Goal: Task Accomplishment & Management: Manage account settings

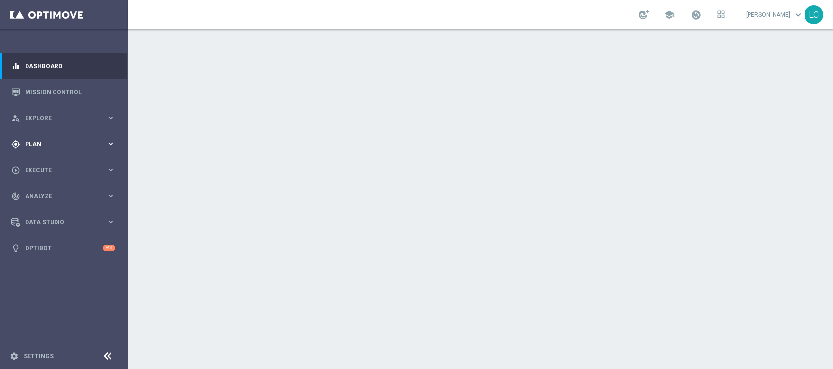
click at [39, 146] on span "Plan" at bounding box center [65, 144] width 81 height 6
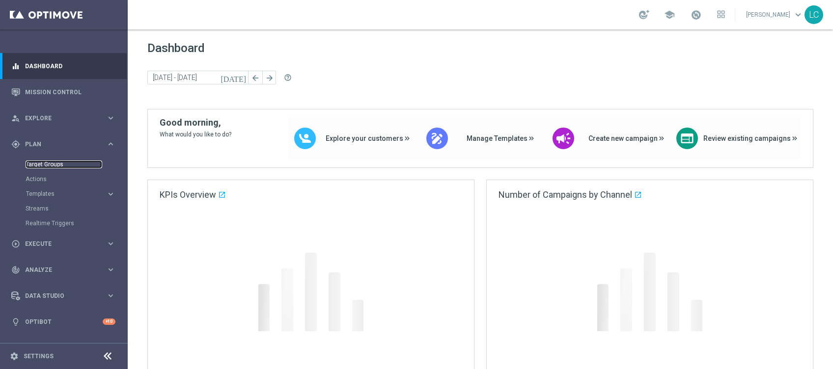
click at [38, 162] on link "Target Groups" at bounding box center [64, 165] width 77 height 8
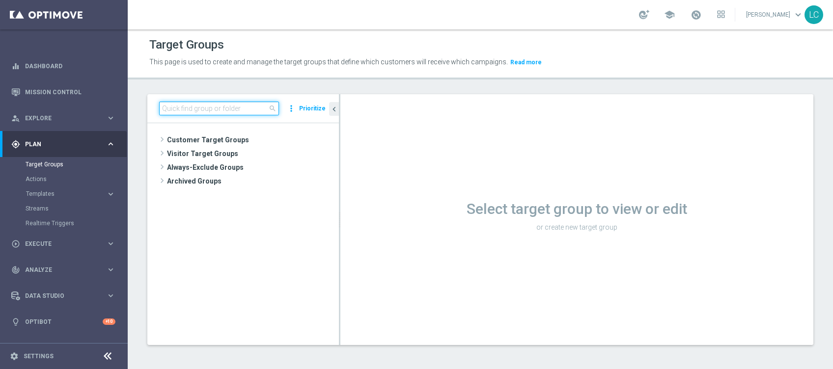
click at [192, 106] on input at bounding box center [219, 109] width 120 height 14
paste input "Active BETTING TOTALI nosaldo GGRnb > 0 L3M Media>=20"
type input "Active BETTING TOTALI nosaldo GGRnb > 0 L3M Media>=20"
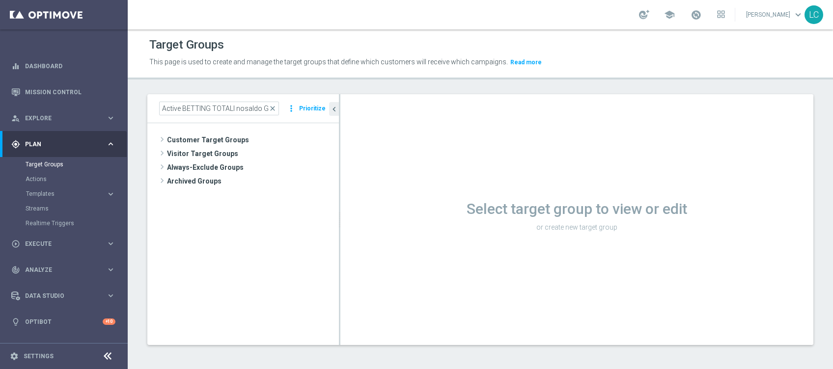
click at [214, 81] on div "Target Groups This page is used to create and manage the target groups that def…" at bounding box center [480, 199] width 705 height 340
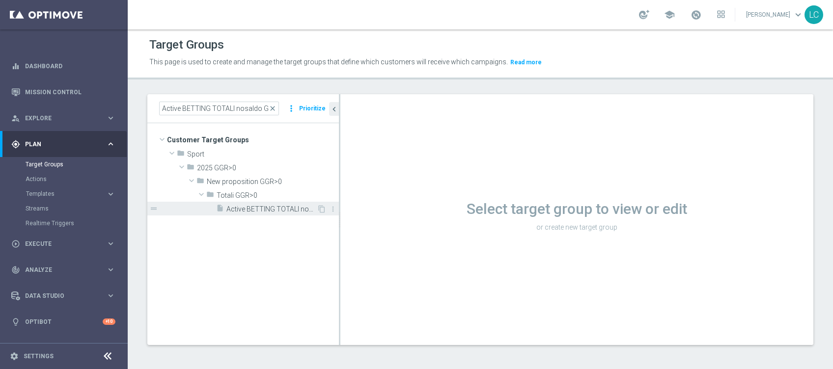
click at [233, 215] on div "insert_drive_file Active BETTING TOTALI nosaldo GGRnb > 0 L3M Media>=20" at bounding box center [266, 209] width 101 height 14
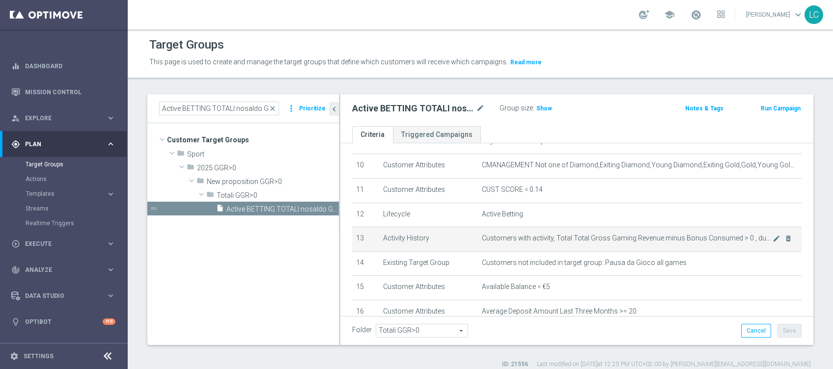
scroll to position [245, 0]
click at [772, 237] on icon "mode_edit" at bounding box center [776, 236] width 8 height 8
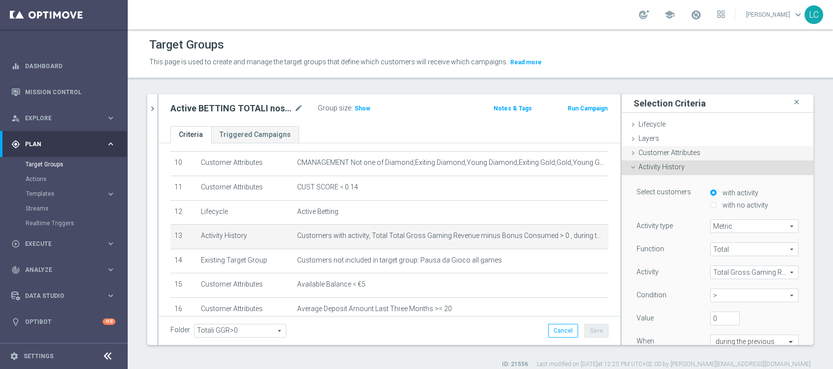
click at [656, 153] on span "Customer Attributes" at bounding box center [669, 153] width 62 height 8
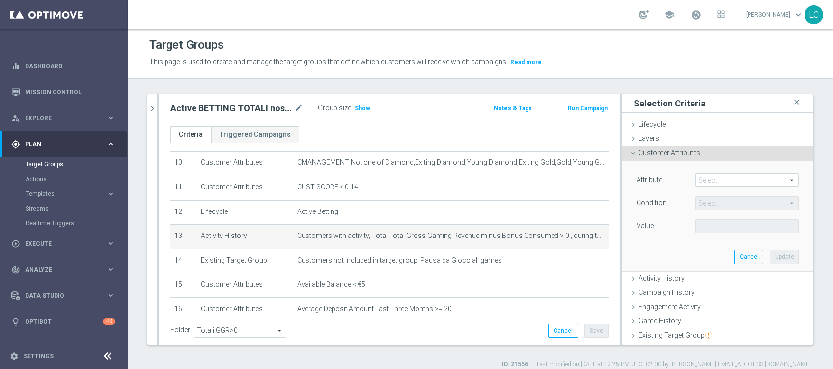
click at [696, 176] on span at bounding box center [747, 180] width 102 height 13
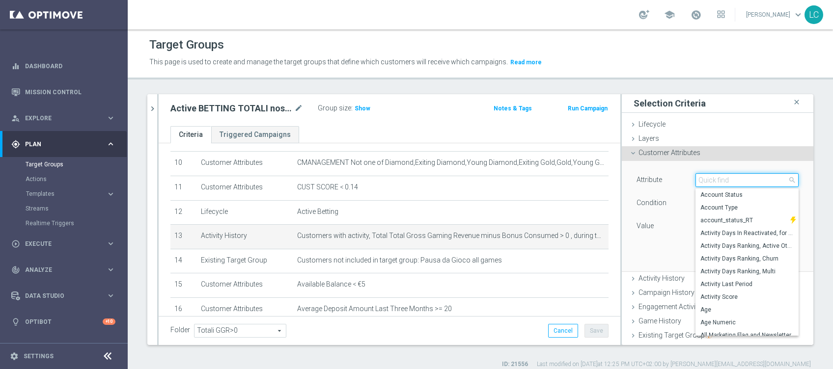
click at [695, 180] on input "search" at bounding box center [746, 180] width 103 height 14
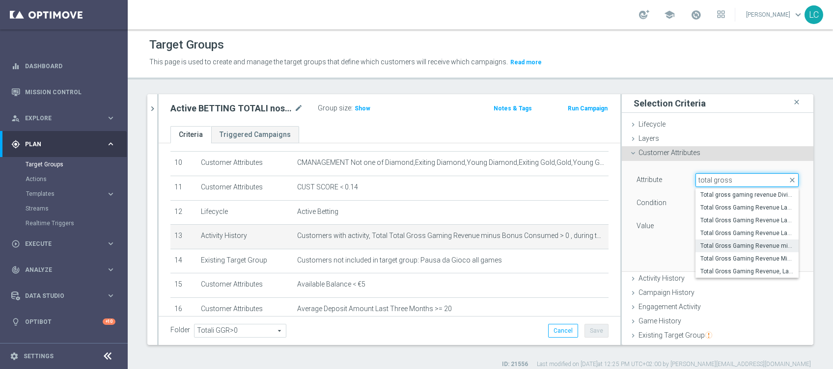
type input "total gross"
click at [740, 259] on span "Total Gross Gaming Revenue Minus Bonus Wagared" at bounding box center [746, 259] width 93 height 8
type input "Total Gross Gaming Revenue Minus Bonus Wagared"
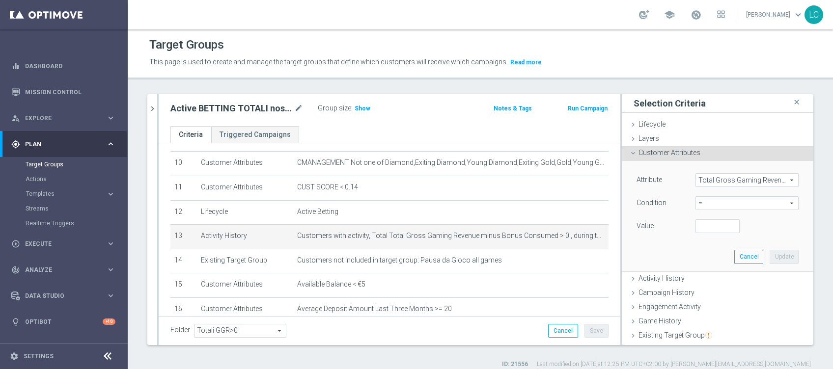
click at [699, 203] on span "=" at bounding box center [747, 203] width 102 height 13
click at [705, 267] on span ">" at bounding box center [746, 269] width 93 height 8
type input ">"
click at [695, 227] on input "number" at bounding box center [717, 226] width 44 height 14
type input "0"
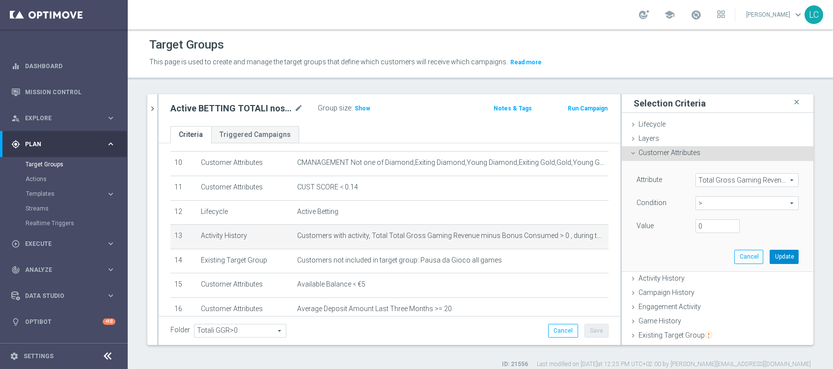
click at [774, 250] on button "Update" at bounding box center [783, 257] width 29 height 14
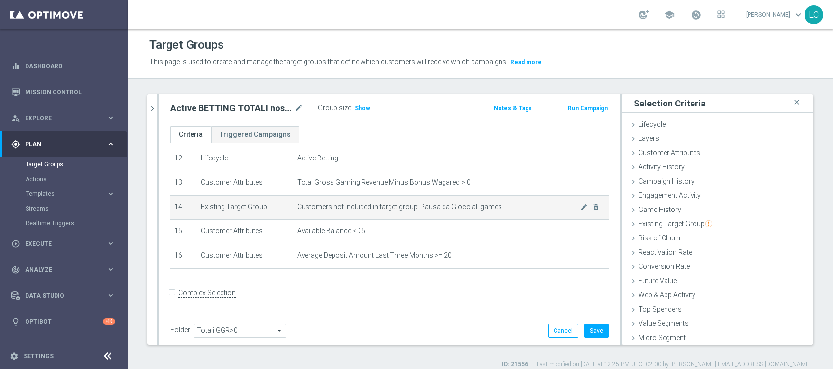
scroll to position [234, 0]
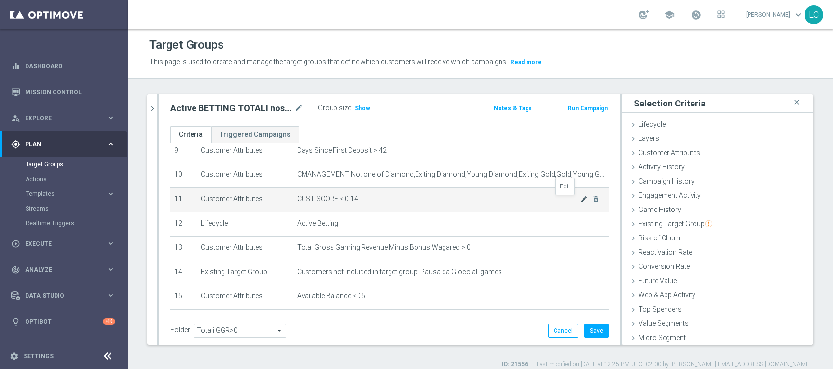
click at [580, 197] on icon "mode_edit" at bounding box center [584, 199] width 8 height 8
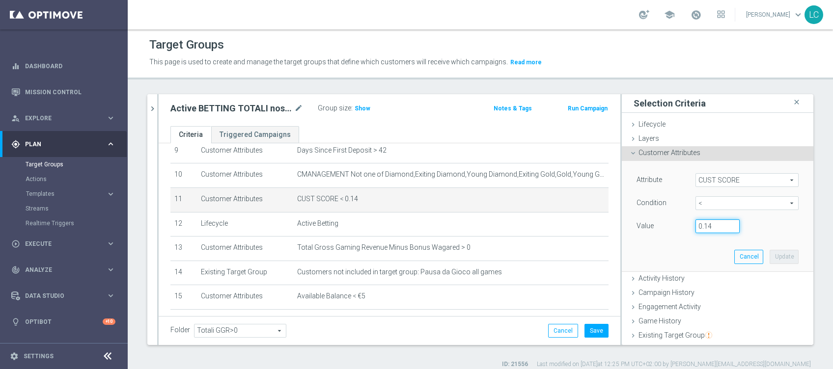
click at [700, 225] on input "0.14" at bounding box center [717, 226] width 44 height 14
type input "0.15"
click at [769, 254] on button "Update" at bounding box center [783, 257] width 29 height 14
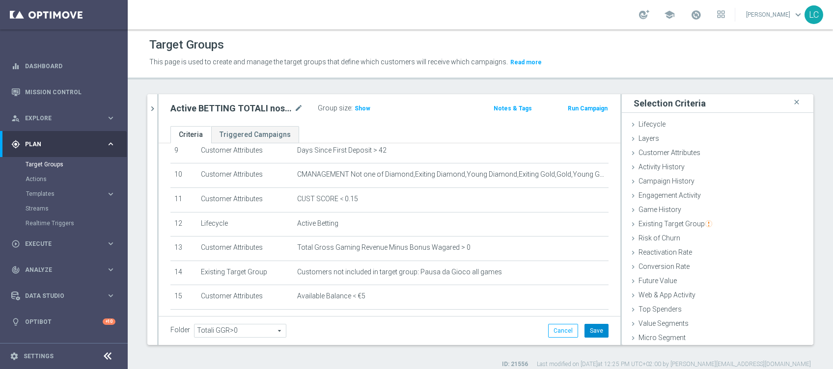
click at [587, 326] on button "Save" at bounding box center [596, 331] width 24 height 14
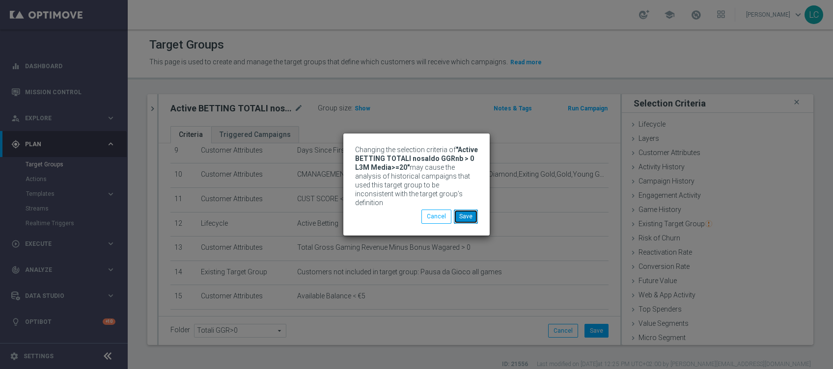
click at [471, 212] on button "Save" at bounding box center [466, 217] width 24 height 14
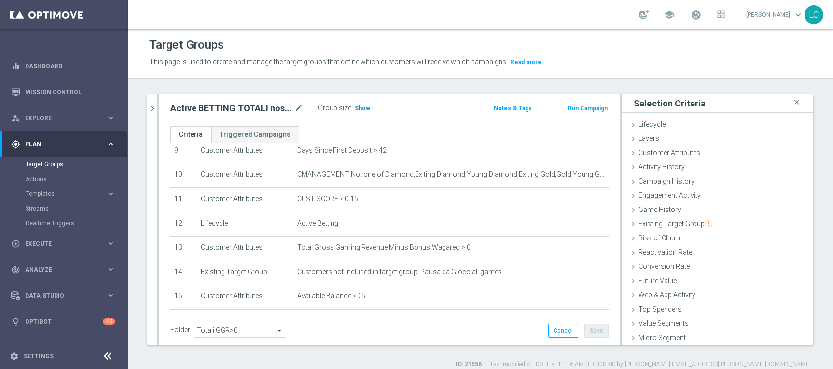
click at [365, 109] on span "Show" at bounding box center [362, 108] width 16 height 7
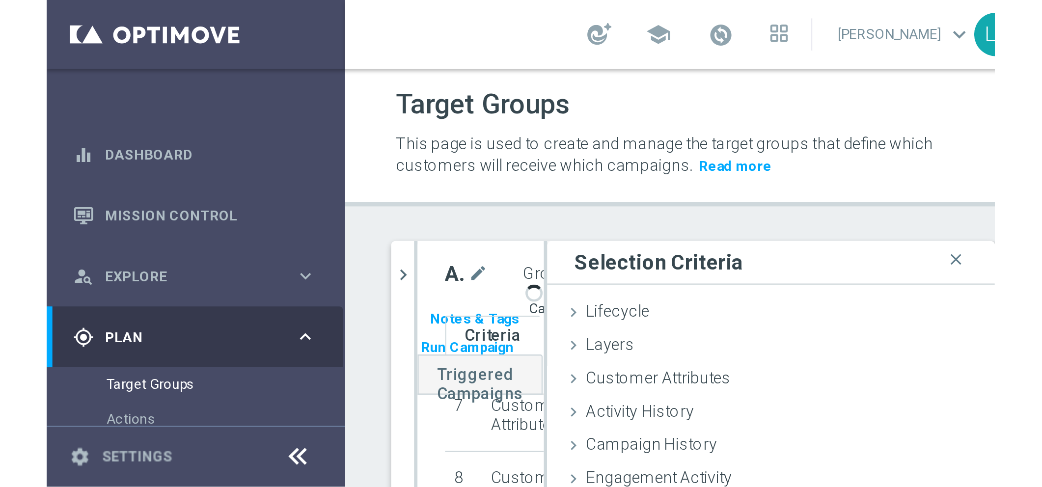
scroll to position [189, 0]
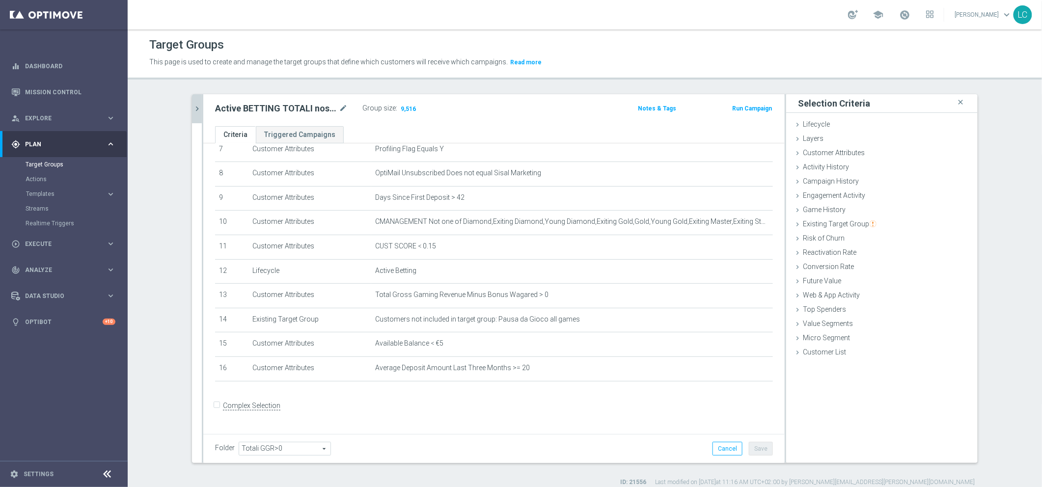
click at [192, 114] on button "chevron_right" at bounding box center [197, 108] width 10 height 29
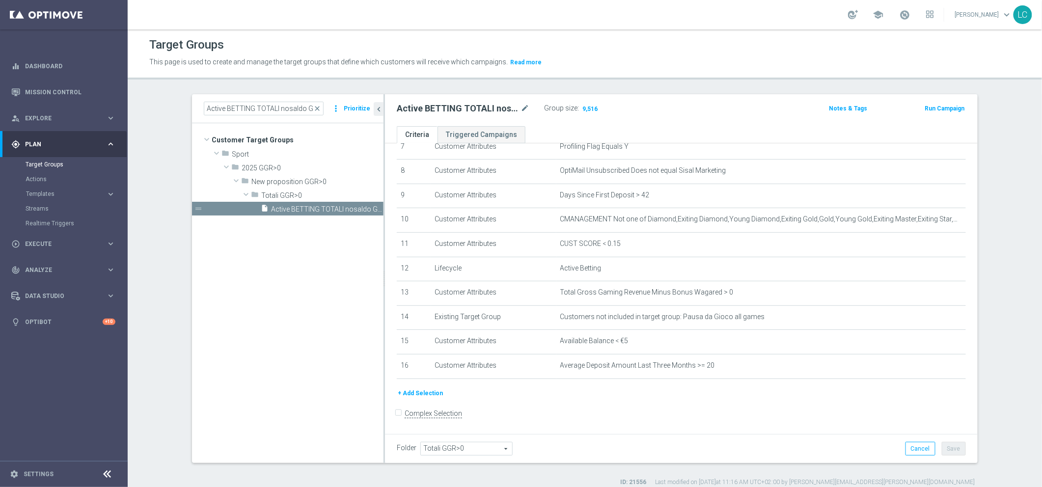
scroll to position [190, 0]
click at [317, 107] on span "close" at bounding box center [317, 109] width 8 height 8
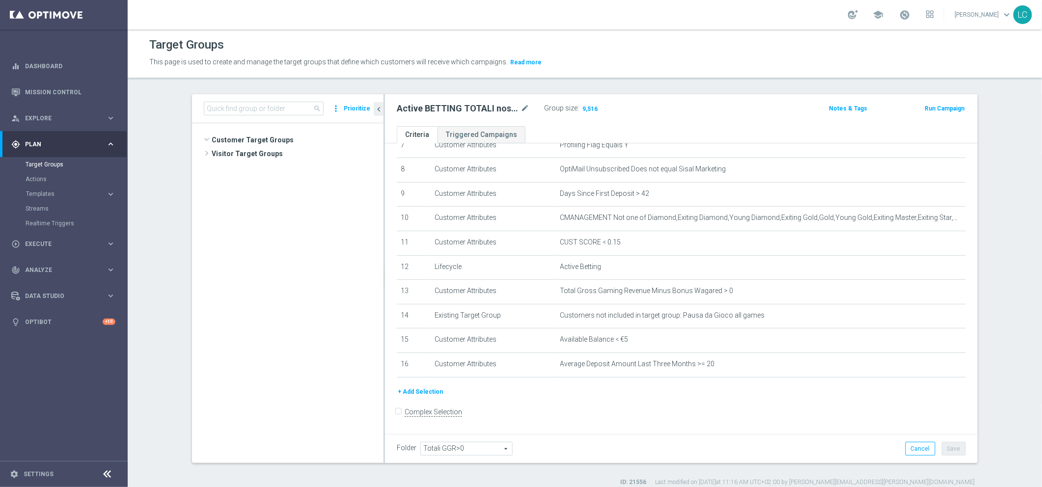
scroll to position [481, 0]
click at [300, 107] on input at bounding box center [264, 109] width 120 height 14
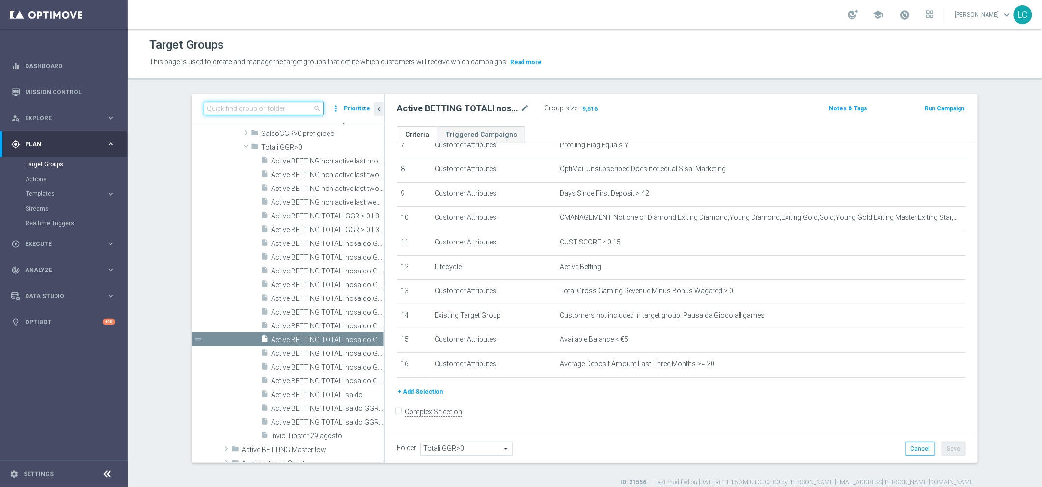
paste input "Active BETTING Master low TOTALI GGRnb>0"
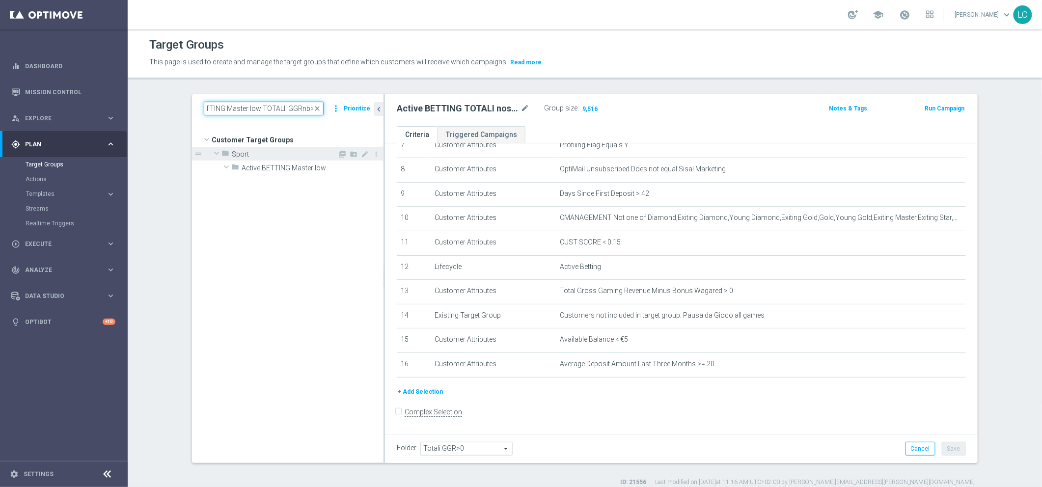
scroll to position [0, 0]
type input "Active BETTING Master low TOTALI GGRnb>0"
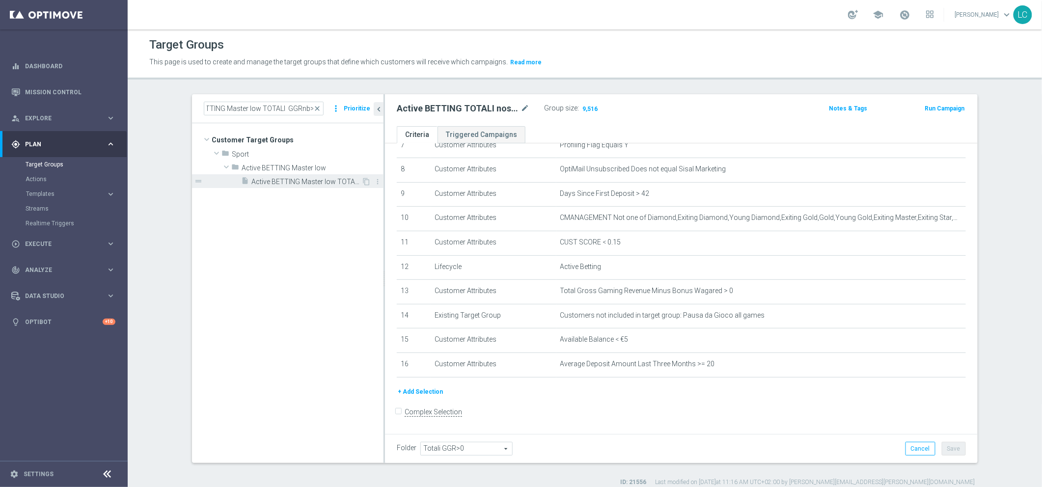
click at [316, 181] on span "Active BETTING Master low TOTALI GGRnb>0" at bounding box center [306, 182] width 110 height 8
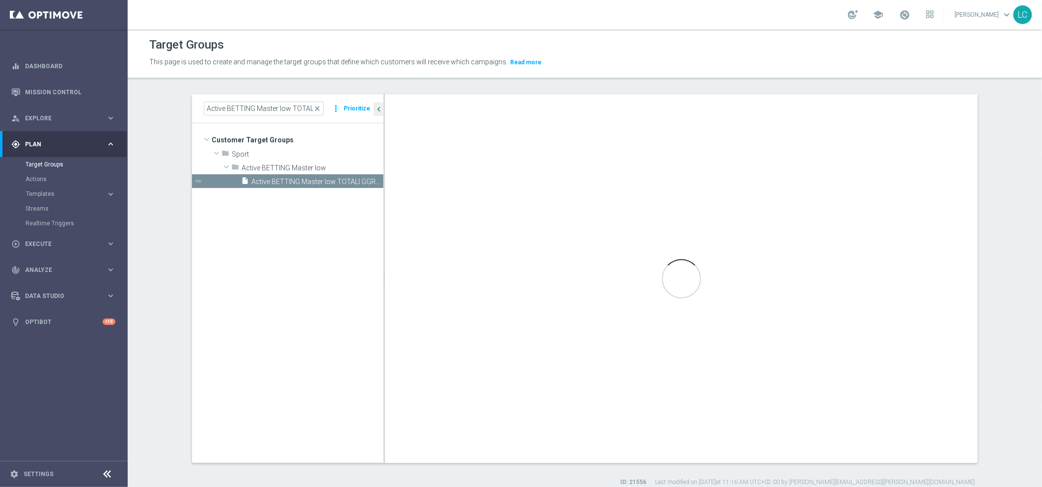
type input "Active BETTING Master low"
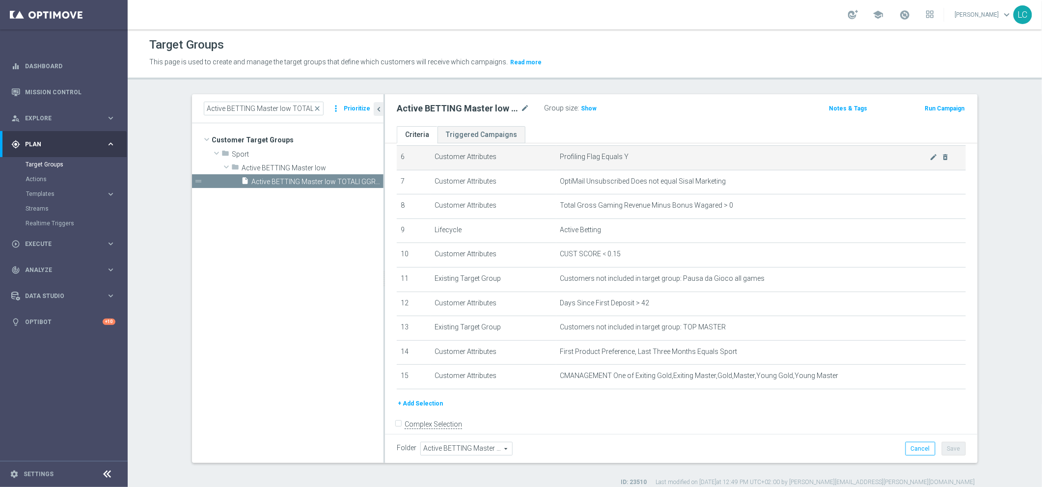
scroll to position [154, 0]
click at [589, 109] on span "Show" at bounding box center [589, 108] width 16 height 7
click at [315, 109] on span "close" at bounding box center [317, 109] width 8 height 8
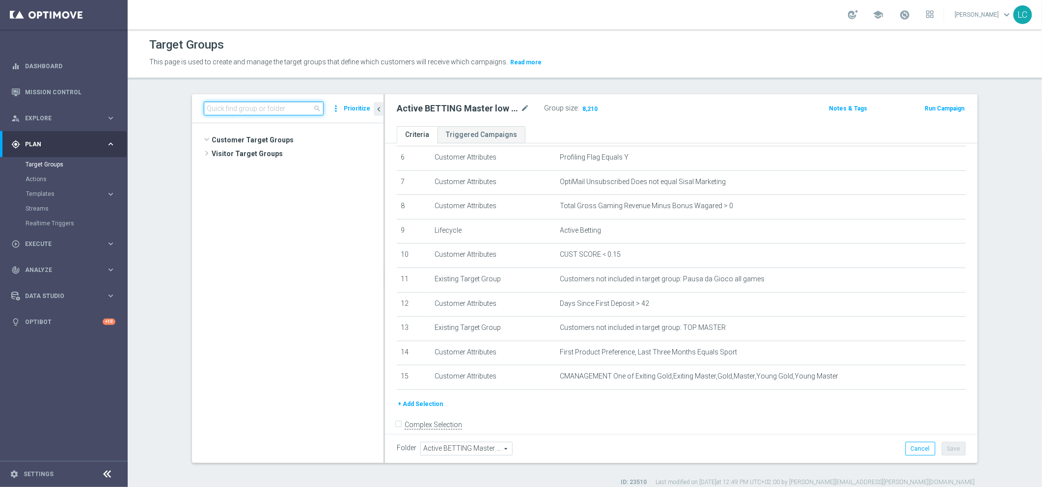
click at [298, 105] on input at bounding box center [264, 109] width 120 height 14
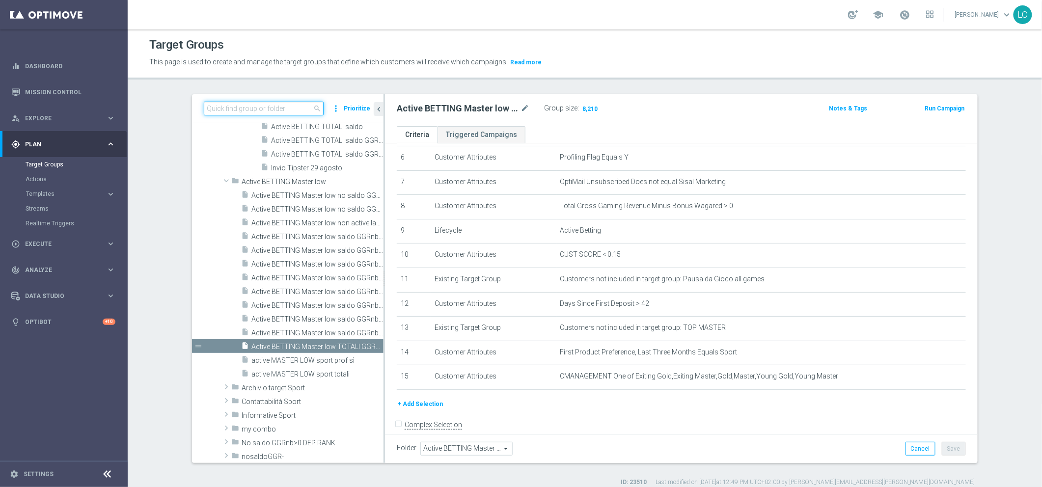
paste input "Active Betting no nwl GGR nb > 0 saldo"
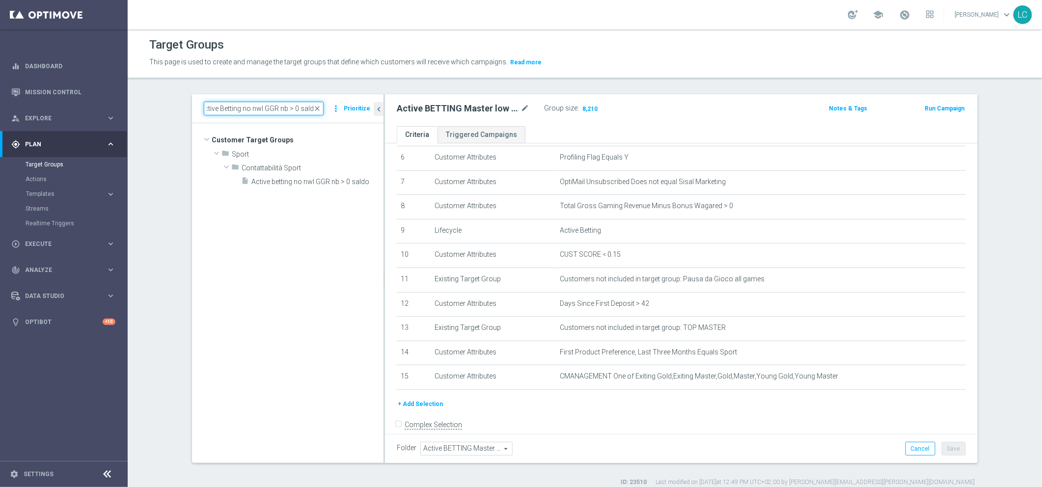
scroll to position [0, 0]
type input "Active Betting no nwl GGR nb > 0 saldo"
click at [282, 187] on div "insert_drive_file Active betting no nwl GGR nb > 0 saldo" at bounding box center [301, 181] width 120 height 14
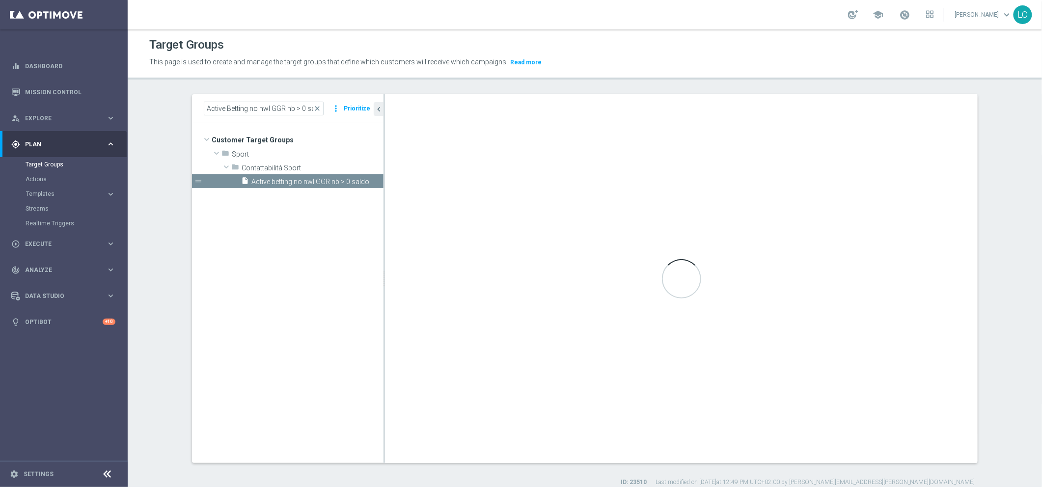
type input "Contattabilità Sport"
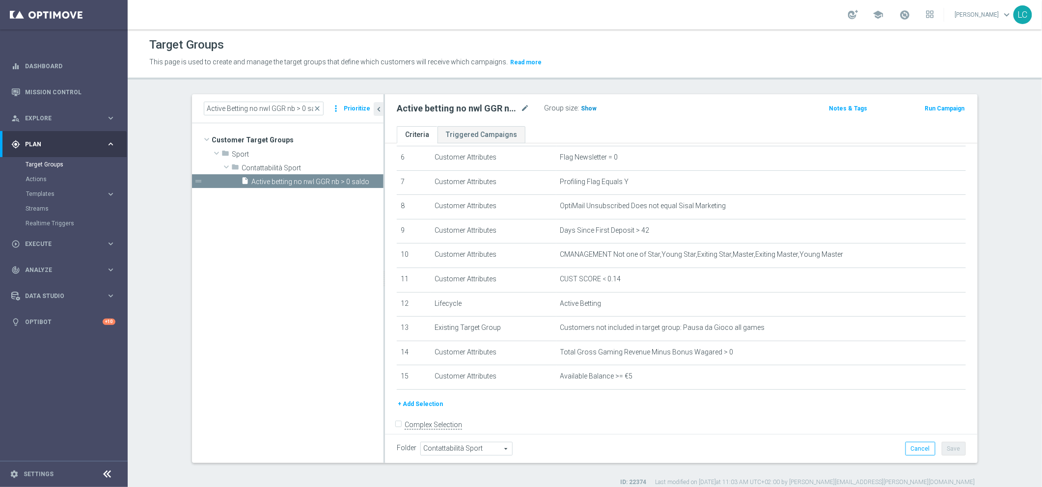
click at [580, 103] on h3 "Show" at bounding box center [589, 108] width 18 height 11
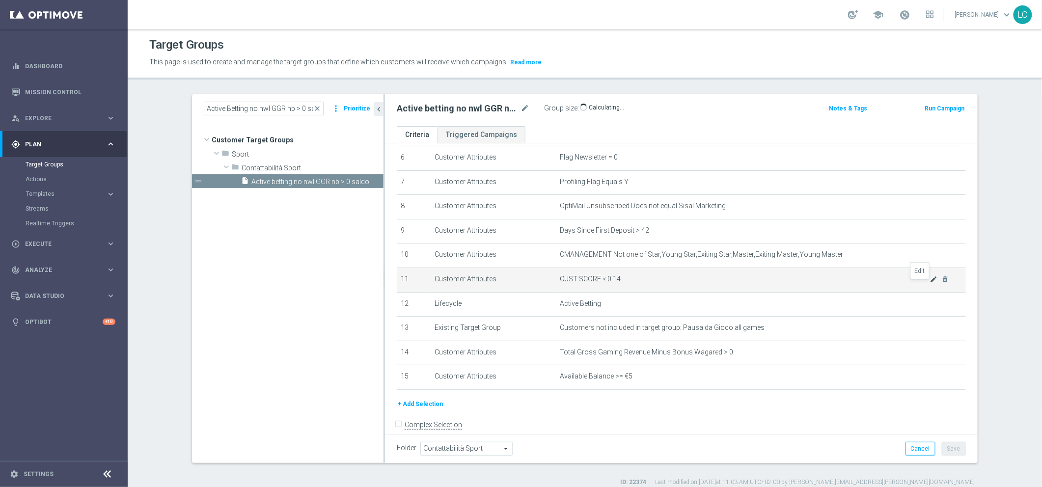
click at [832, 283] on icon "mode_edit" at bounding box center [934, 279] width 8 height 8
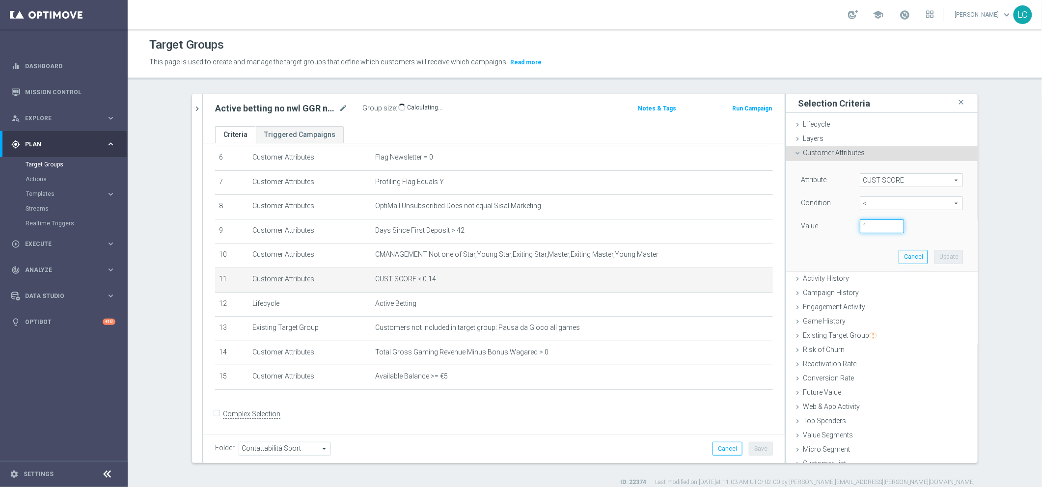
type input "1"
click at [832, 222] on input "1" at bounding box center [882, 226] width 44 height 14
click at [832, 227] on input "1" at bounding box center [882, 226] width 44 height 14
type input "0"
type input "0.15"
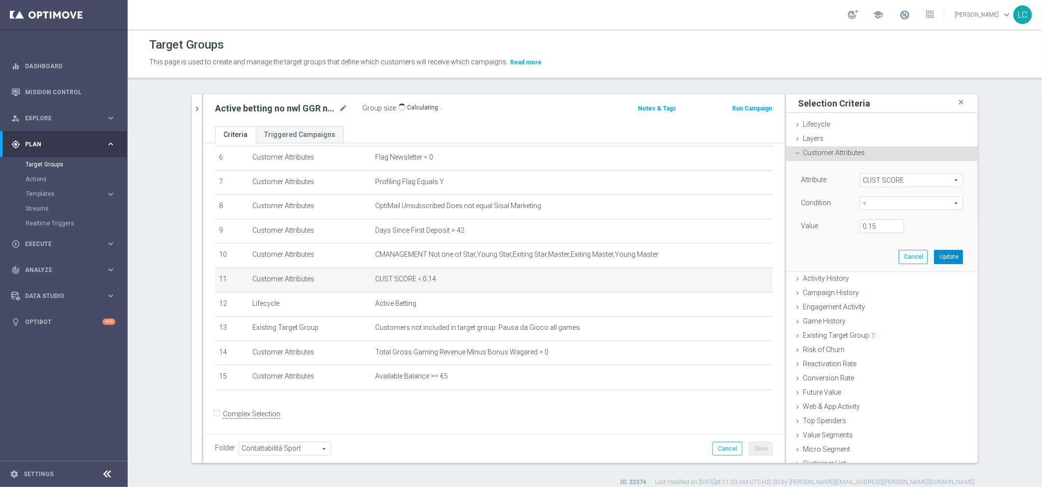
click at [832, 254] on button "Update" at bounding box center [948, 257] width 29 height 14
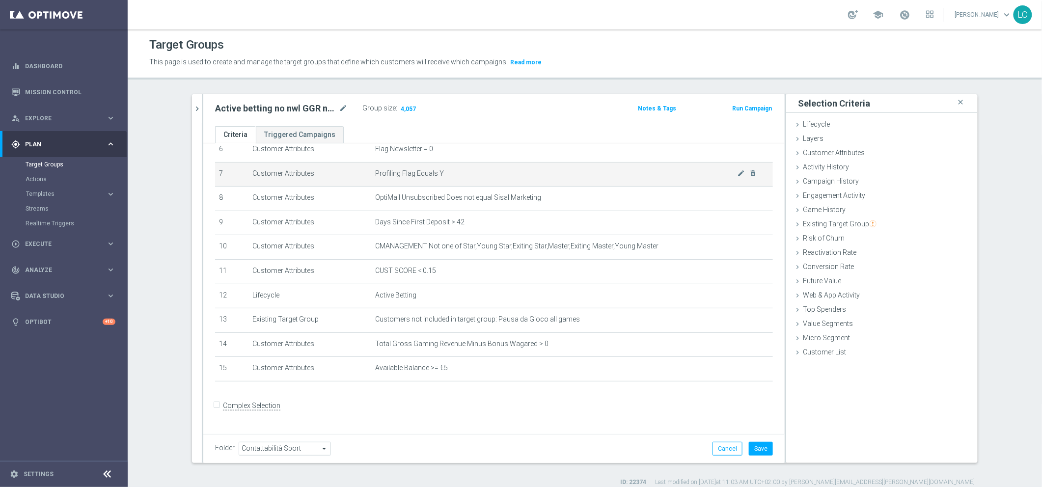
scroll to position [163, 0]
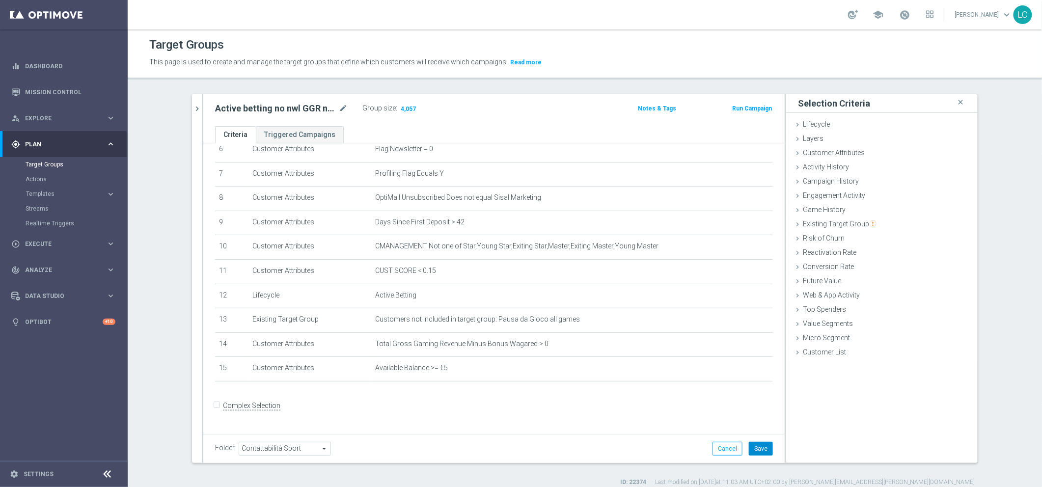
click at [759, 369] on button "Save" at bounding box center [761, 449] width 24 height 14
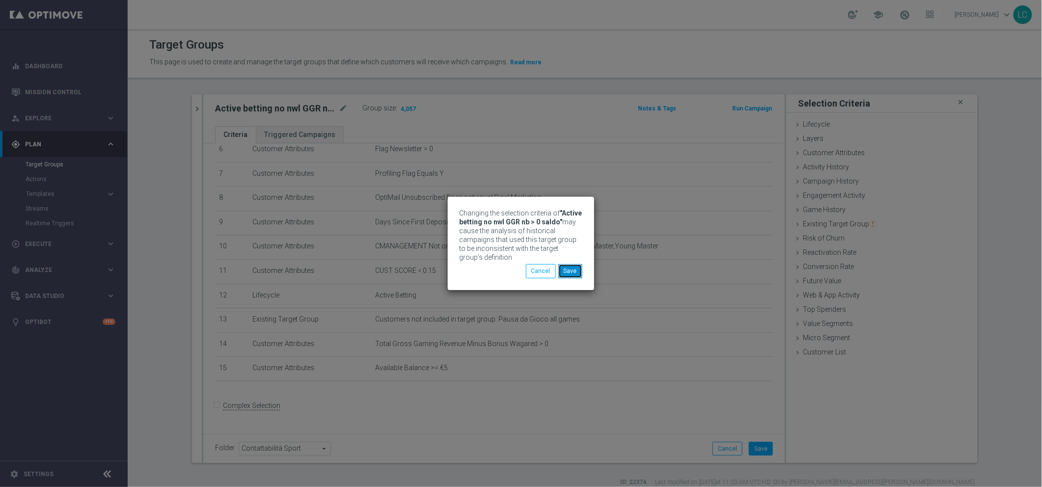
click at [576, 268] on button "Save" at bounding box center [570, 271] width 24 height 14
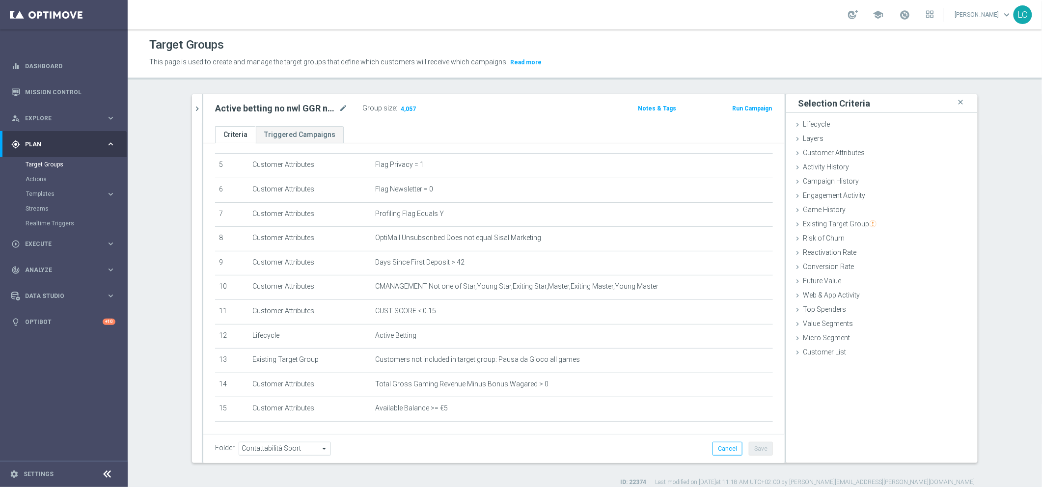
scroll to position [98, 0]
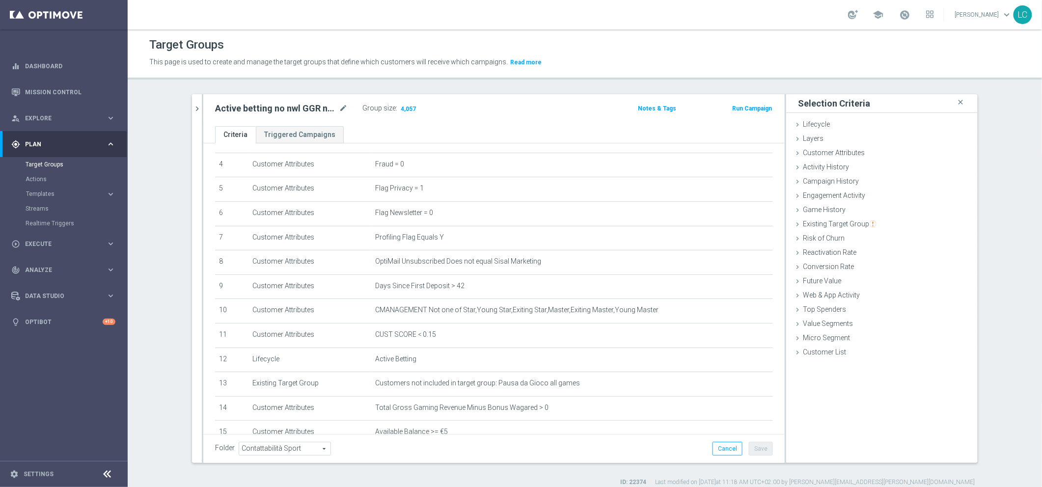
click at [187, 110] on div "Active Betting no nwl GGR nb > 0 saldo close more_vert Prioritize Customer Targ…" at bounding box center [584, 290] width 825 height 392
click at [192, 110] on icon "chevron_right" at bounding box center [196, 108] width 9 height 9
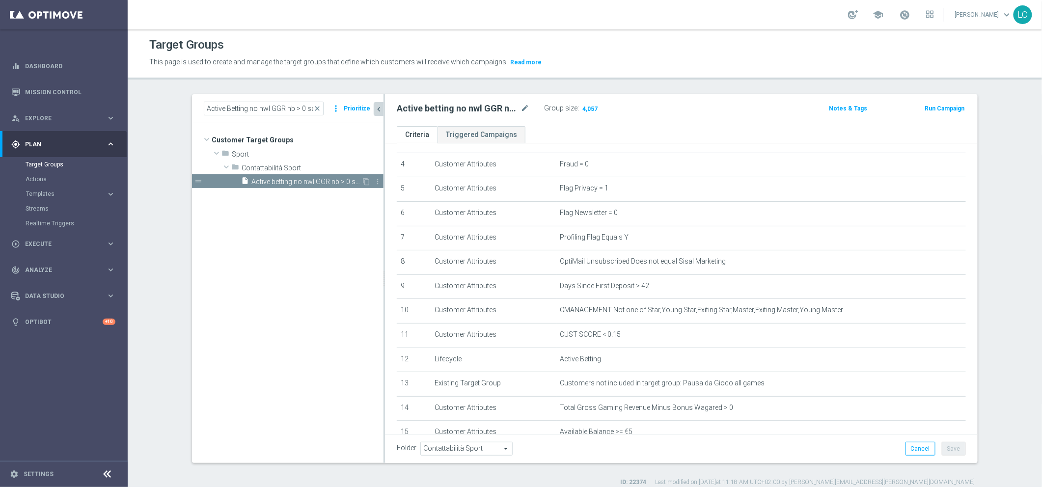
click at [277, 180] on span "Active betting no nwl GGR nb > 0 saldo" at bounding box center [306, 182] width 110 height 8
click at [582, 113] on h3 "Show" at bounding box center [589, 108] width 18 height 11
click at [316, 104] on input "Active Betting no nwl GGR nb > 0 saldo" at bounding box center [264, 109] width 120 height 14
click at [317, 110] on span "close" at bounding box center [317, 109] width 8 height 8
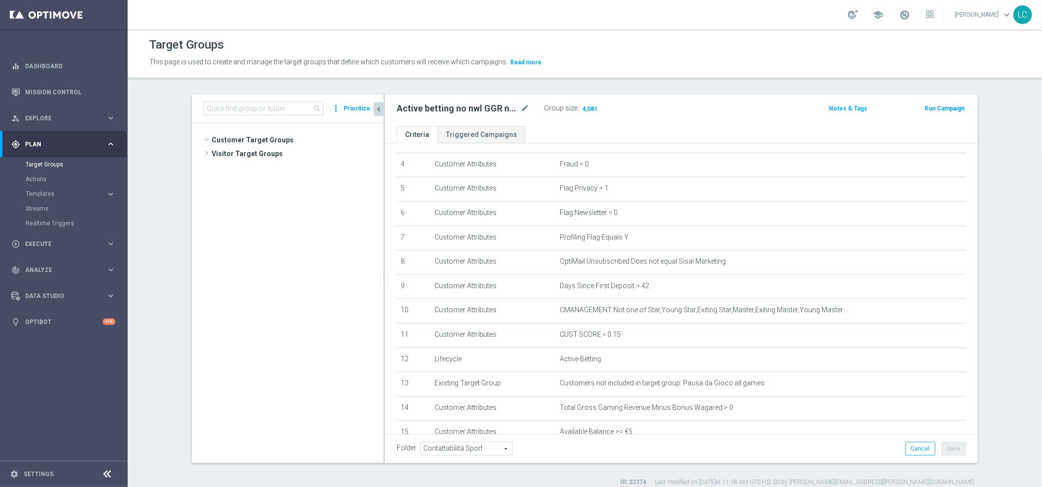
scroll to position [839, 0]
click at [302, 107] on input at bounding box center [264, 109] width 120 height 14
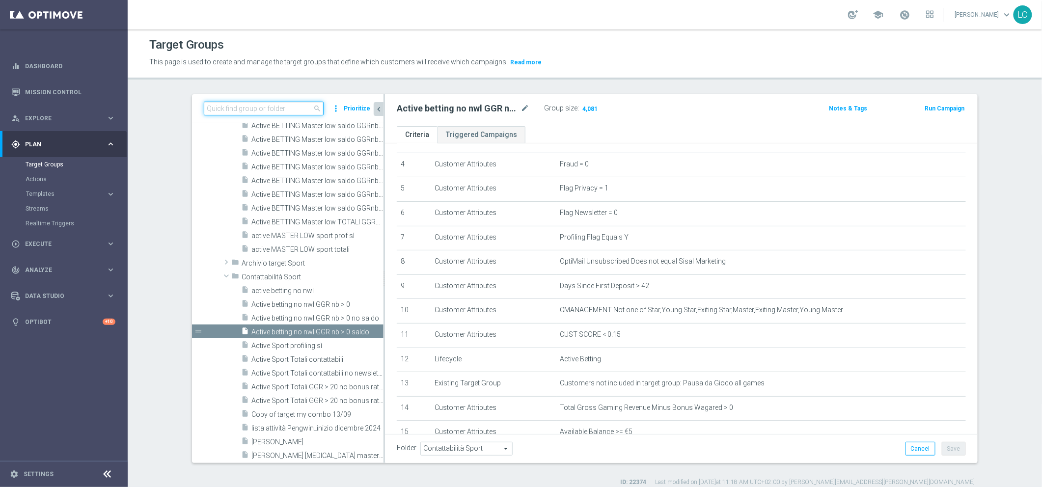
paste input "Active BETTING TOTALI saldo GGR > 0 L3M"
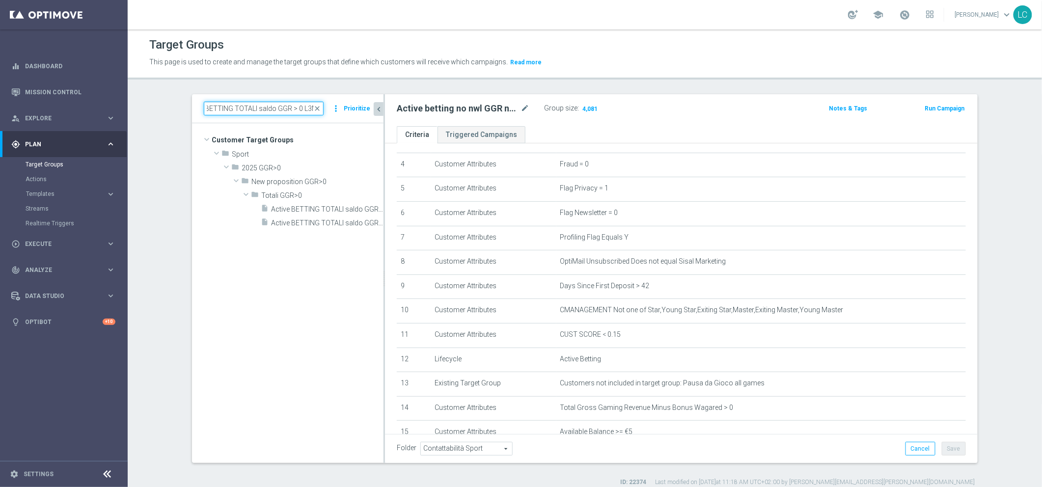
scroll to position [0, 0]
type input "Active BETTING TOTALI saldo GGR > 0 L3M"
click at [301, 207] on span "Active BETTING TOTALI saldo GGR > 0 L3M" at bounding box center [316, 209] width 90 height 8
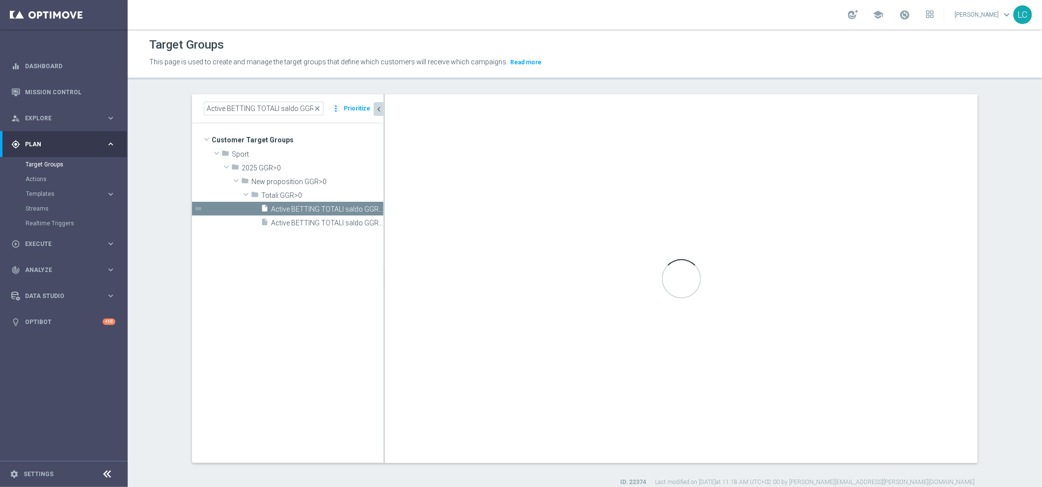
type input "Totali GGR>0"
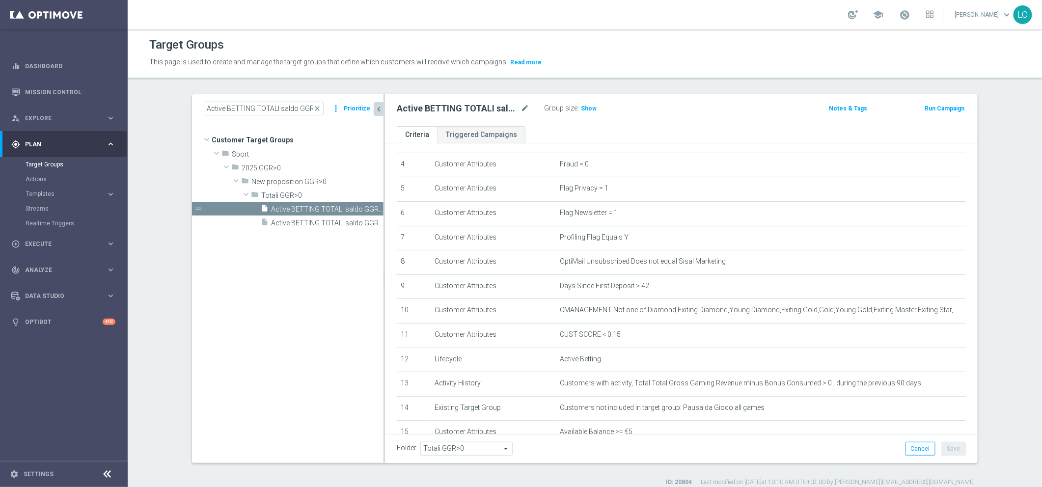
click at [595, 105] on div "Group size : Show" at bounding box center [593, 108] width 98 height 12
click at [591, 106] on div "Group size : Show" at bounding box center [593, 108] width 98 height 12
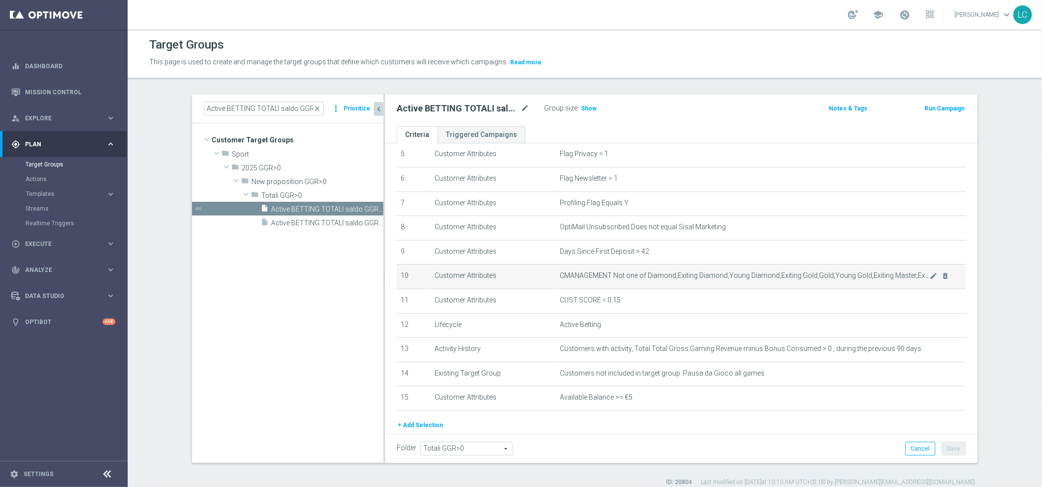
scroll to position [163, 0]
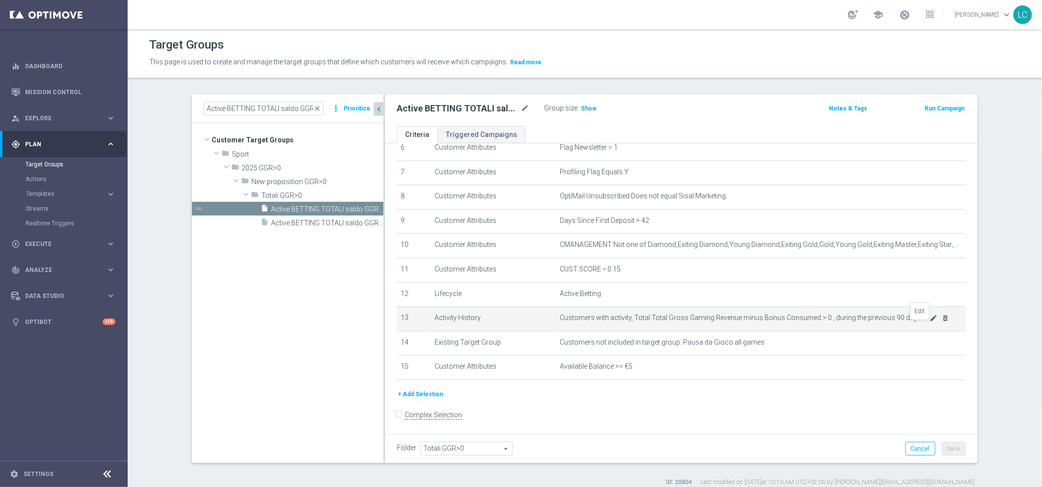
click at [832, 322] on icon "mode_edit" at bounding box center [934, 318] width 8 height 8
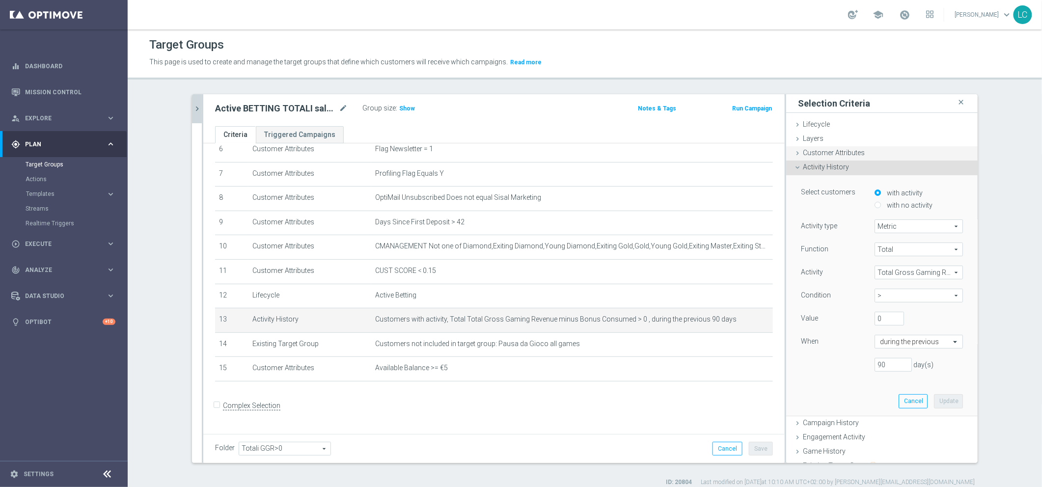
click at [815, 150] on span "Customer Attributes" at bounding box center [834, 153] width 62 height 8
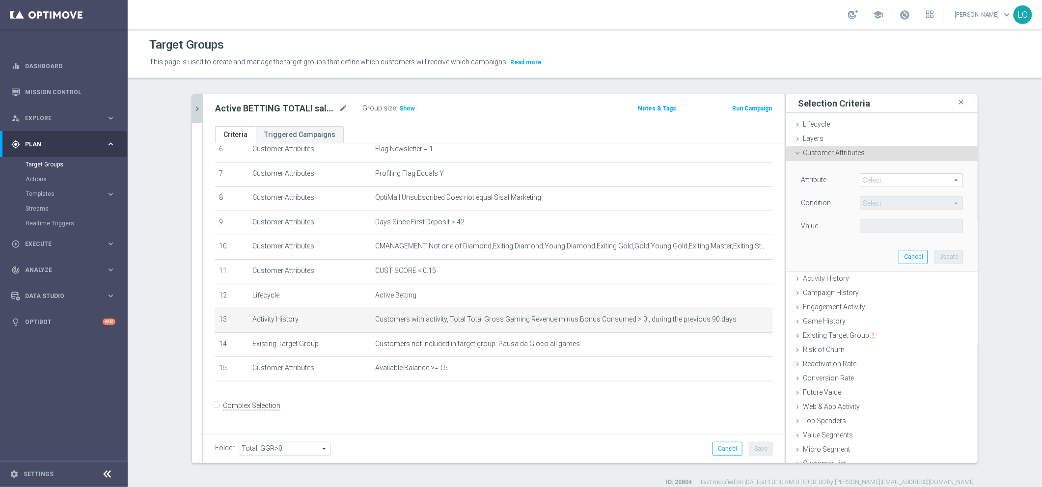
click at [832, 181] on span at bounding box center [911, 180] width 102 height 13
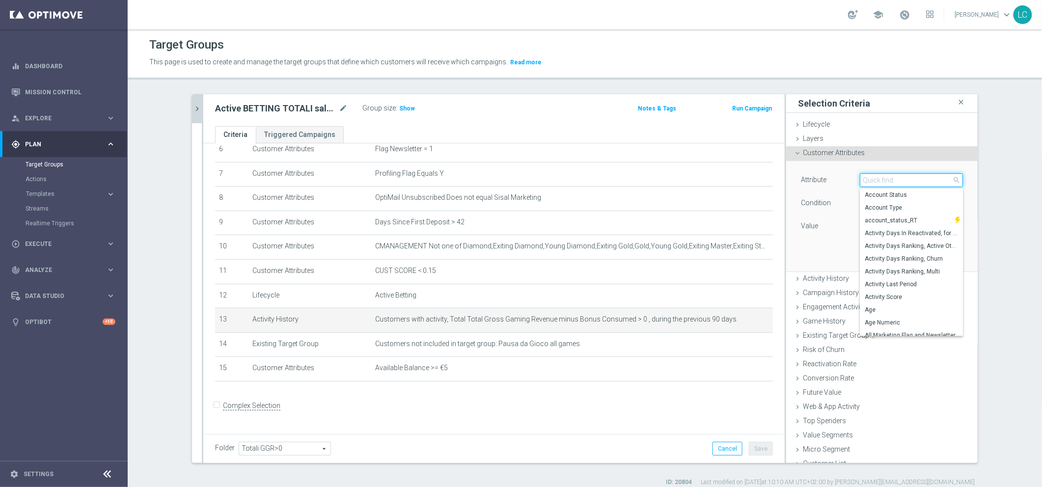
click at [832, 181] on input "search" at bounding box center [911, 180] width 103 height 14
type input "total gross"
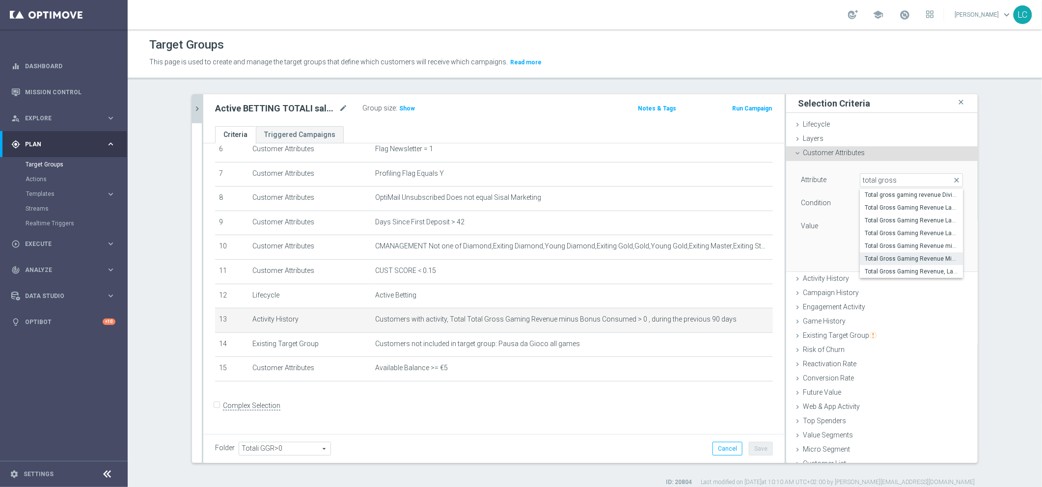
click at [832, 258] on span "Total Gross Gaming Revenue Minus Bonus Wagared" at bounding box center [911, 259] width 93 height 8
type input "Total Gross Gaming Revenue Minus Bonus Wagared"
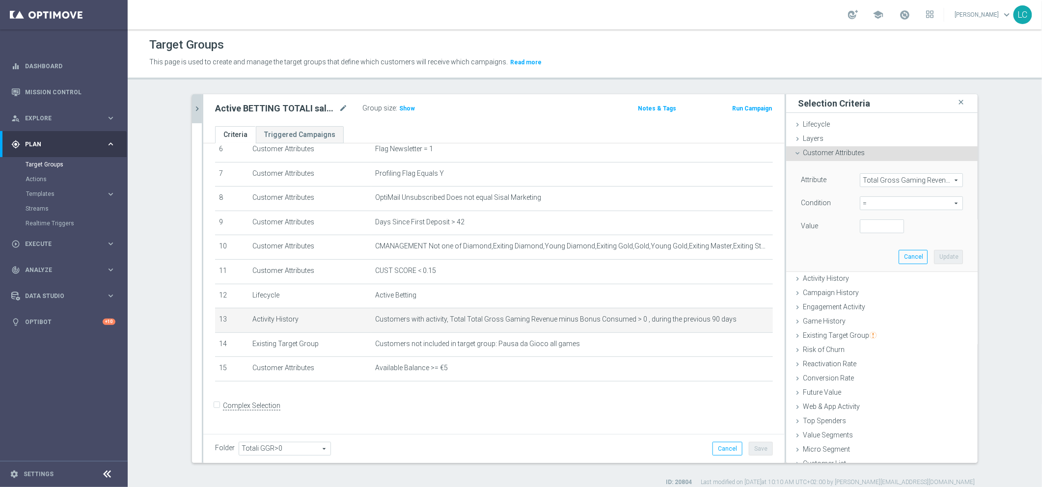
click at [832, 203] on span "=" at bounding box center [911, 203] width 102 height 13
click at [832, 274] on label ">" at bounding box center [911, 269] width 103 height 13
type input ">"
click at [832, 216] on div "Attribute Total Gross Gaming Revenue Minus Bonus Wagared Total Gross Gaming Rev…" at bounding box center [882, 204] width 162 height 62
click at [832, 224] on input "number" at bounding box center [882, 226] width 44 height 14
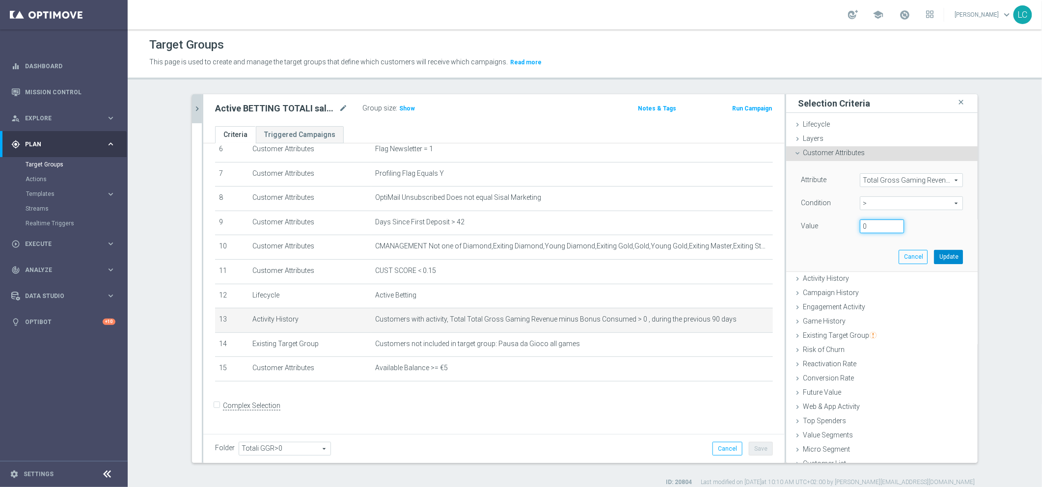
type input "0"
click at [832, 254] on button "Update" at bounding box center [948, 257] width 29 height 14
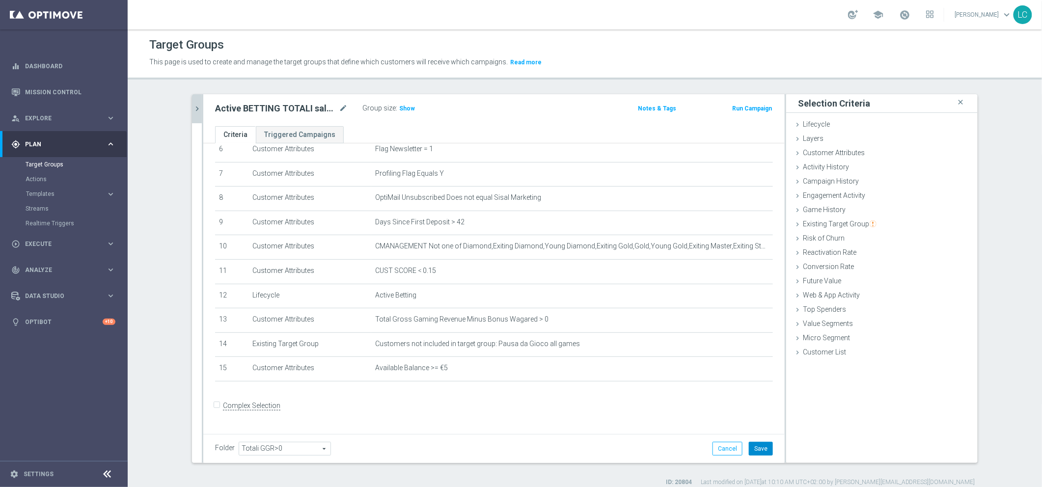
click at [753, 369] on button "Save" at bounding box center [761, 449] width 24 height 14
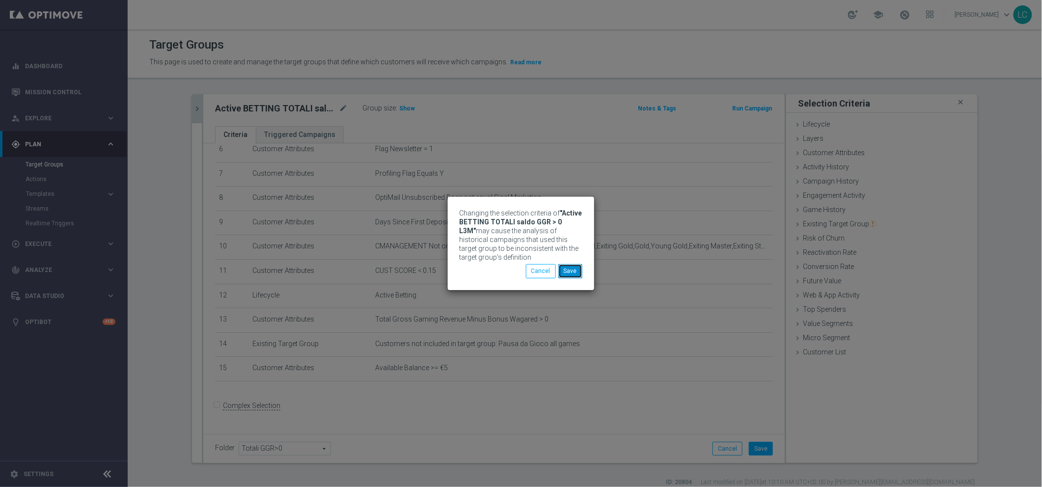
click at [570, 271] on button "Save" at bounding box center [570, 271] width 24 height 14
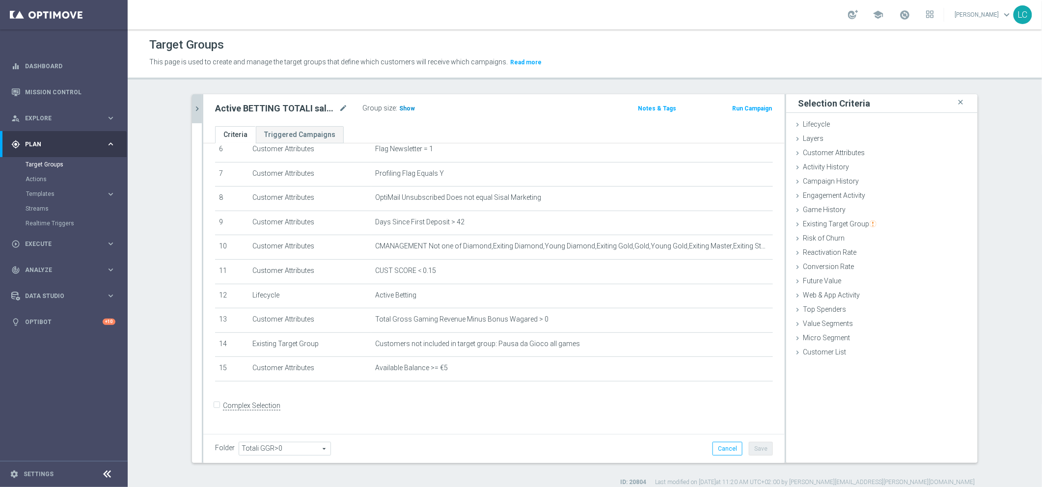
click at [403, 108] on span "Show" at bounding box center [407, 108] width 16 height 7
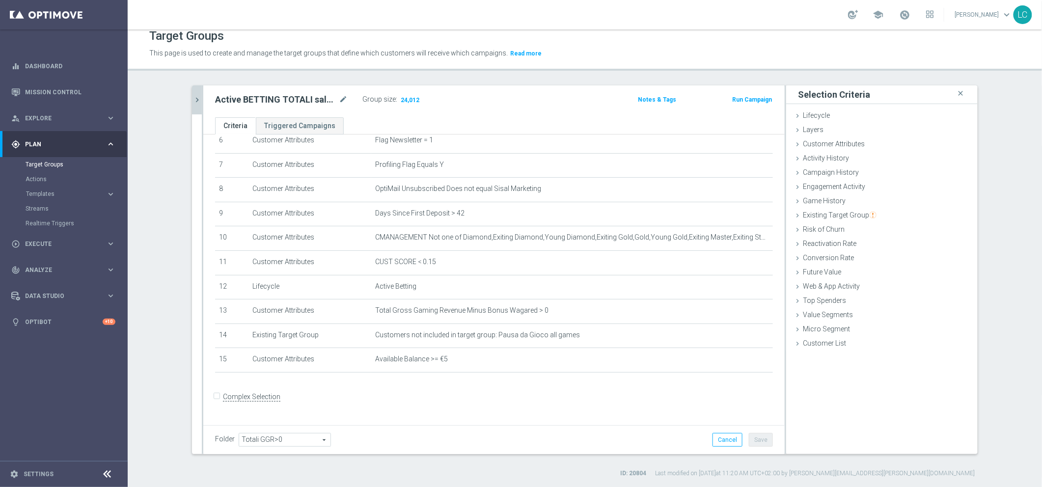
click at [192, 100] on icon "chevron_right" at bounding box center [196, 99] width 9 height 9
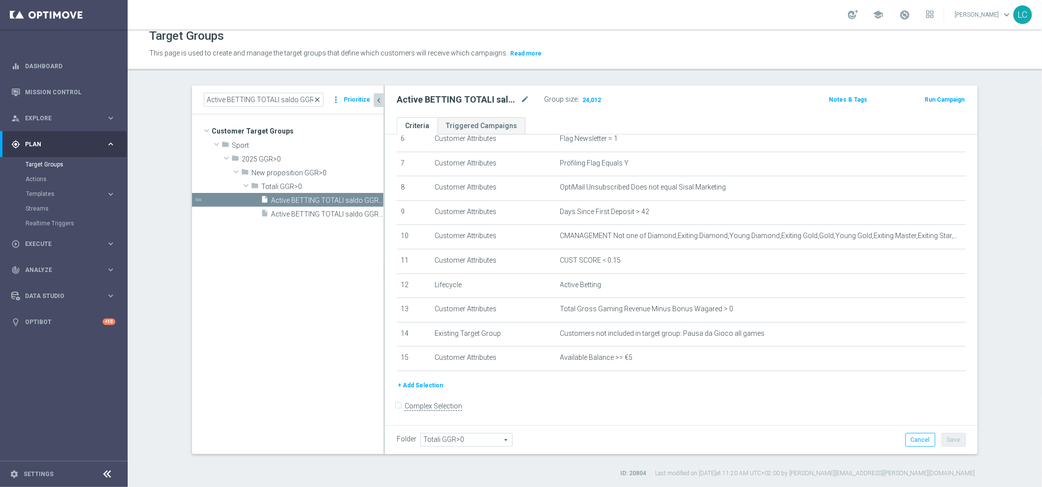
click at [315, 99] on span "close" at bounding box center [317, 100] width 8 height 8
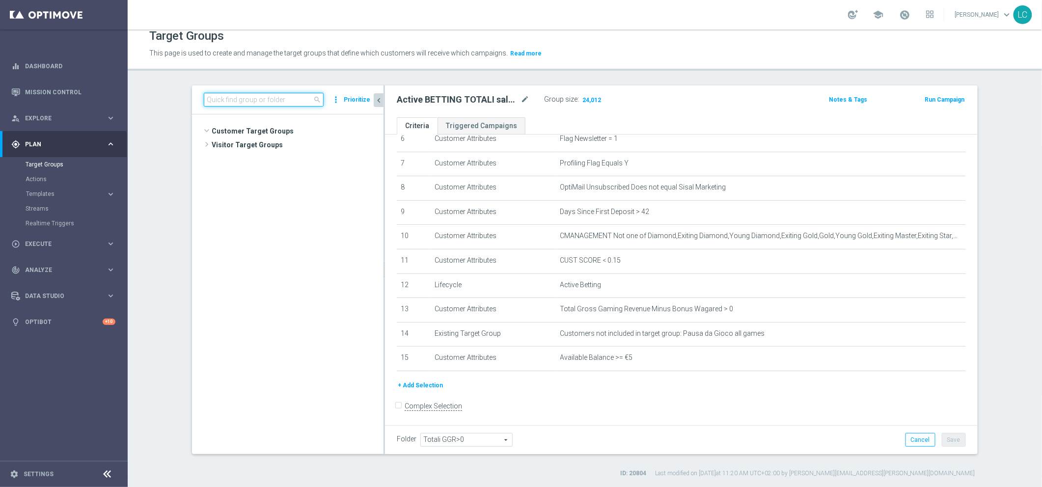
scroll to position [545, 0]
click at [298, 93] on input at bounding box center [264, 100] width 120 height 14
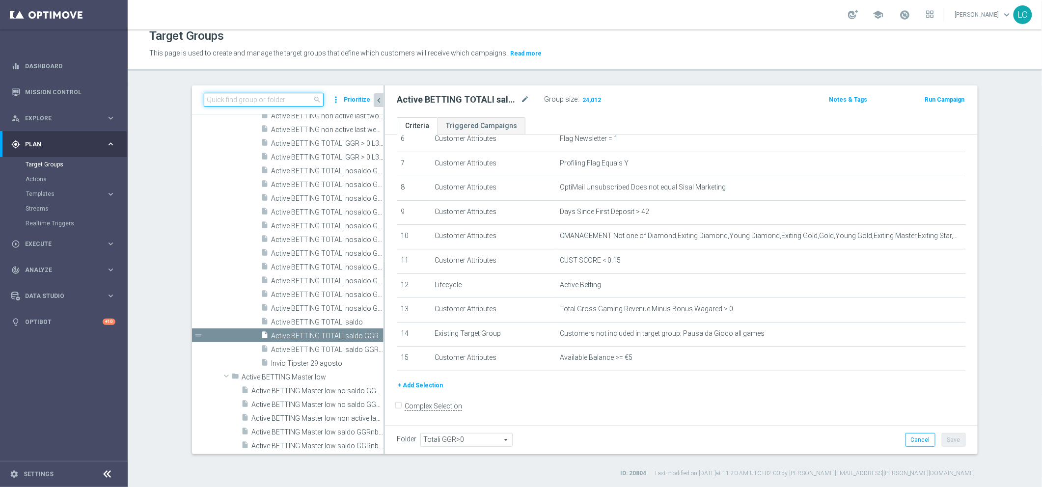
paste input "Active Betting no nwl GGR nb > 0 no saldo"
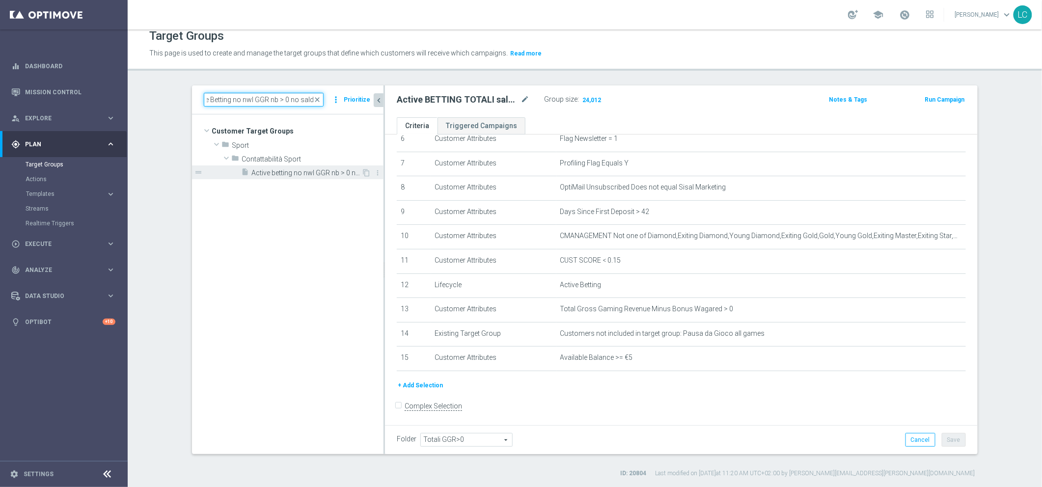
type input "Active Betting no nwl GGR nb > 0 no saldo"
click at [319, 167] on div "insert_drive_file Active betting no nwl GGR nb > 0 no saldo" at bounding box center [301, 172] width 120 height 14
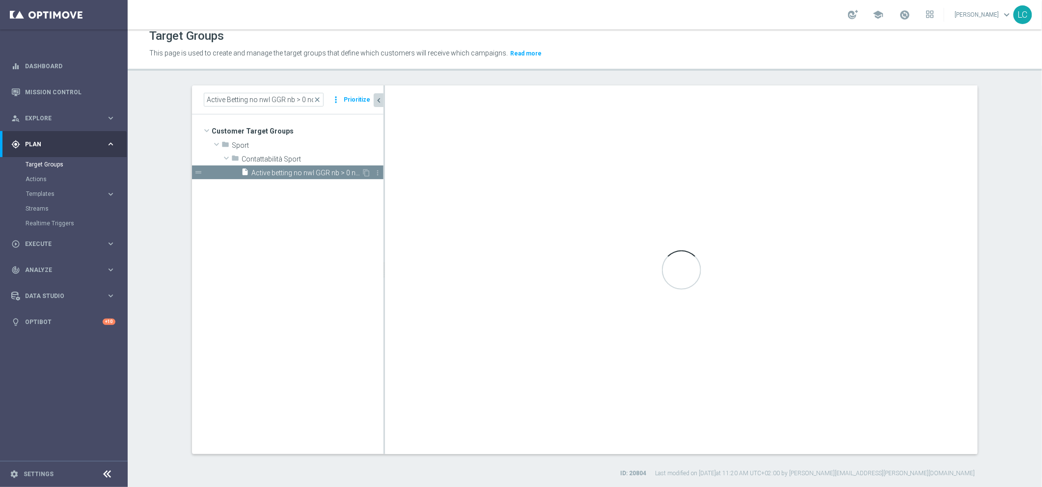
type input "Contattabilità Sport"
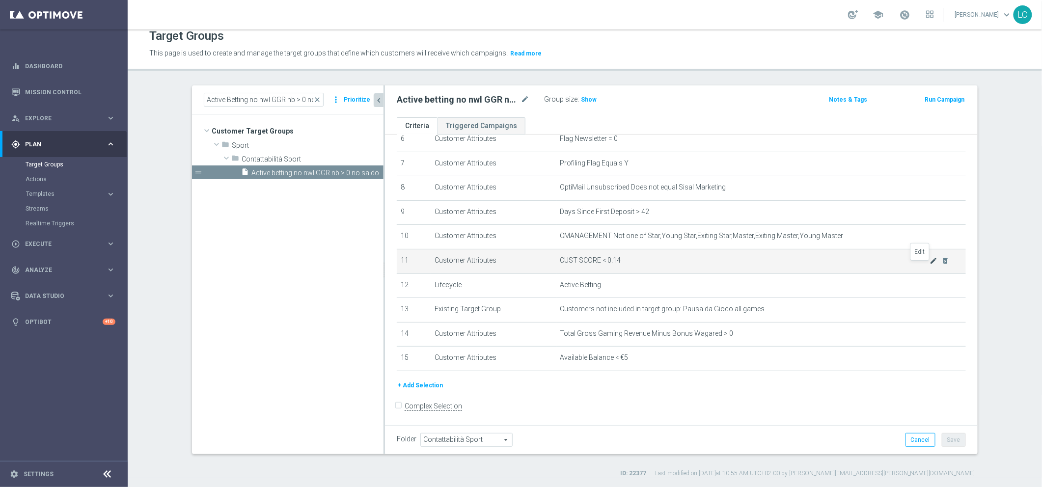
click at [832, 263] on icon "mode_edit" at bounding box center [934, 261] width 8 height 8
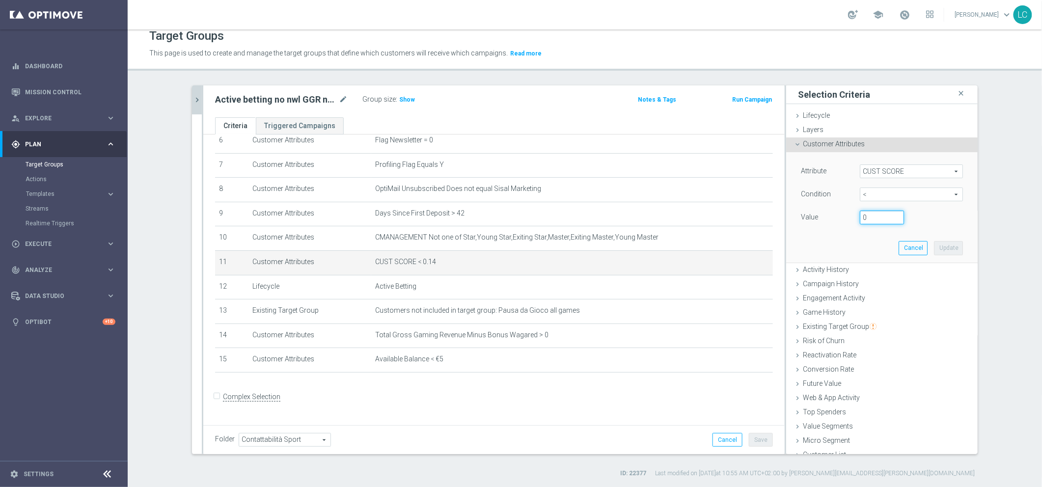
type input "0"
click at [832, 218] on input "0" at bounding box center [882, 218] width 44 height 14
type input "0.15"
click at [786, 241] on div "Attribute CUST SCORE CUST SCORE arrow_drop_down search Condition < < arrow_drop…" at bounding box center [881, 207] width 191 height 111
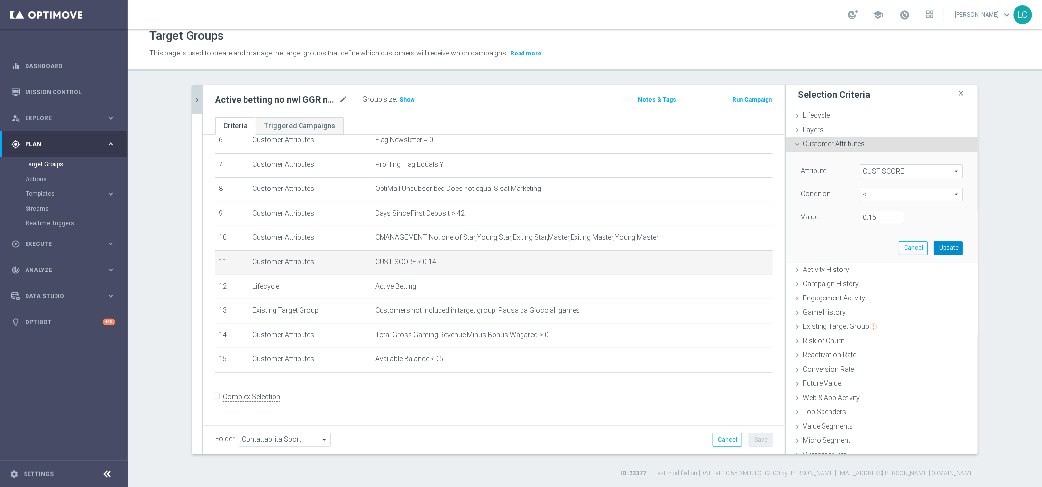
click at [832, 244] on button "Update" at bounding box center [948, 248] width 29 height 14
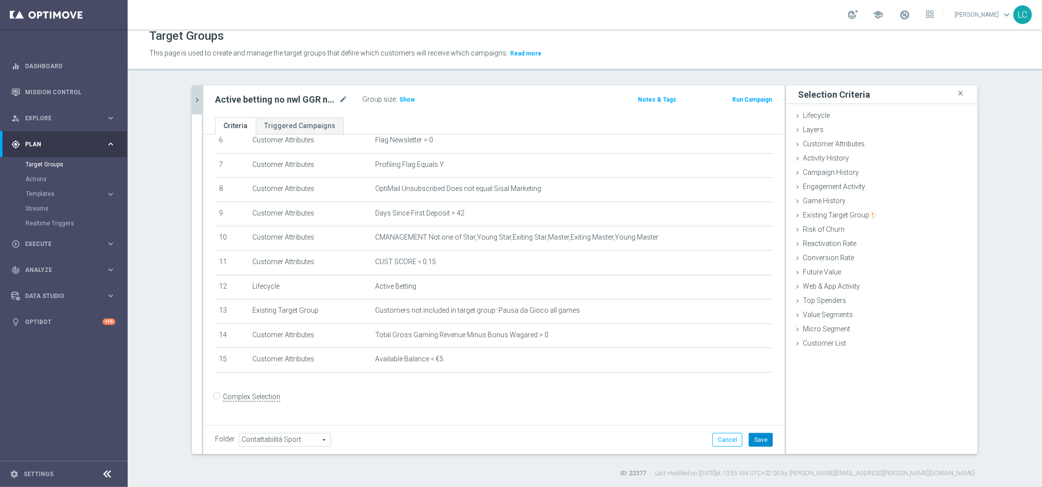
click at [751, 369] on button "Save" at bounding box center [761, 440] width 24 height 14
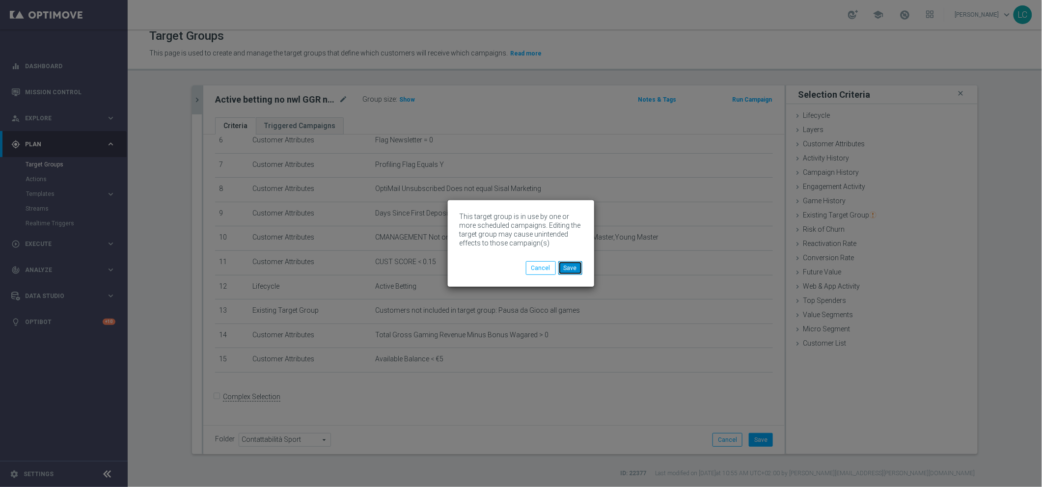
click at [570, 262] on button "Save" at bounding box center [570, 268] width 24 height 14
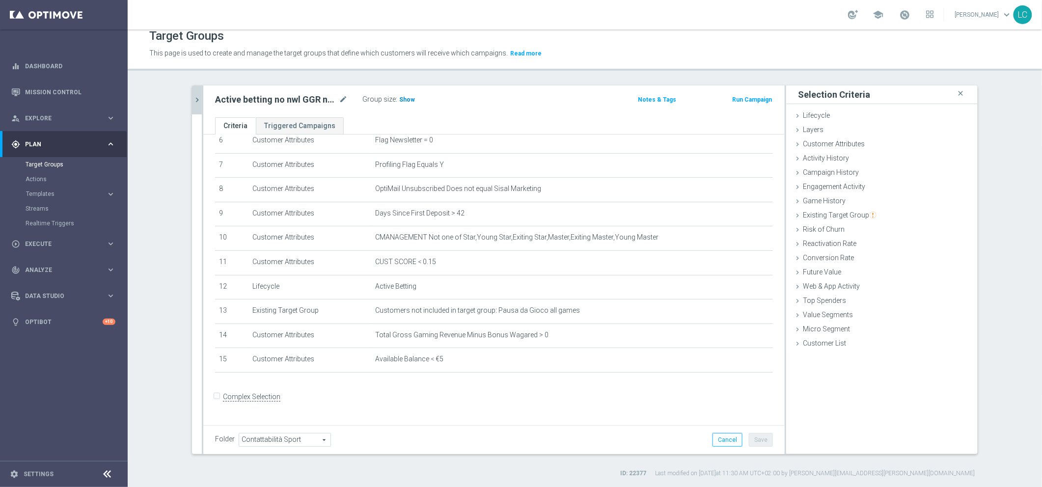
click at [403, 101] on span "Show" at bounding box center [407, 99] width 16 height 7
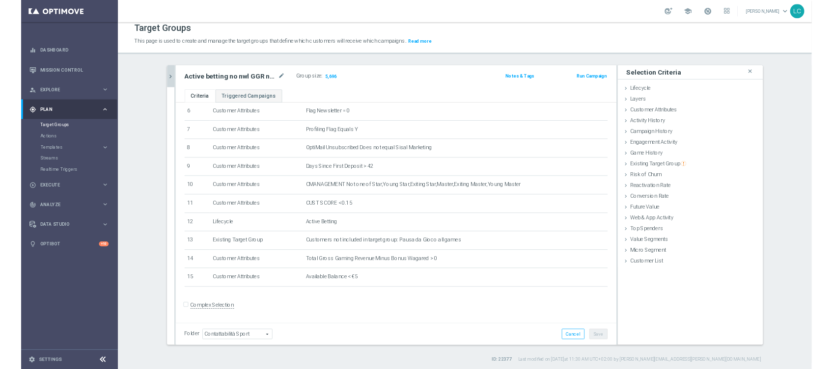
scroll to position [157, 0]
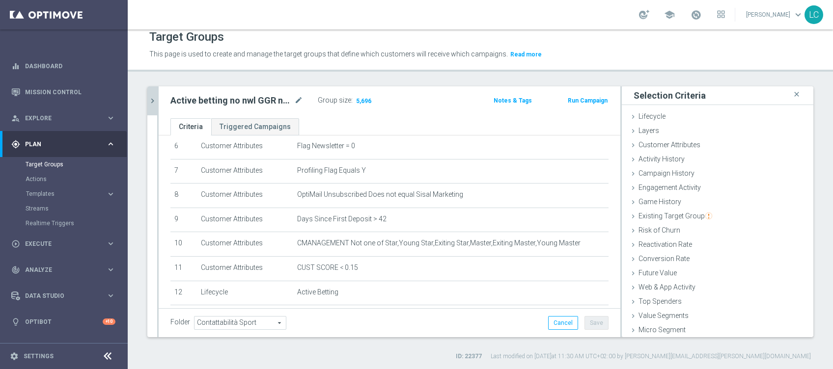
click at [50, 190] on button "Templates keyboard_arrow_right" at bounding box center [71, 194] width 90 height 8
click at [76, 94] on link "Mission Control" at bounding box center [70, 92] width 90 height 26
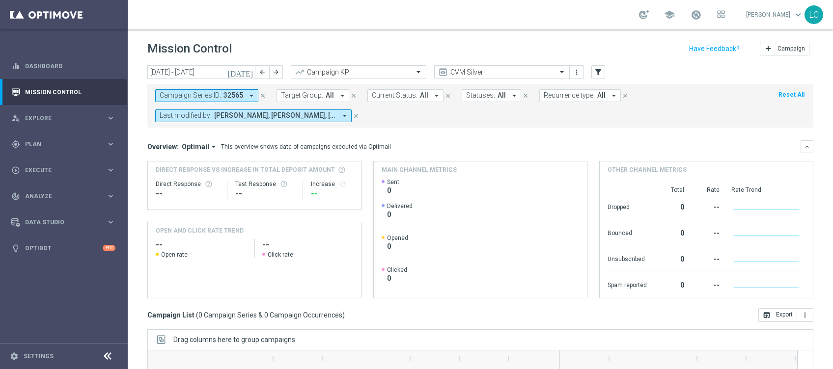
click at [264, 90] on button "close" at bounding box center [262, 95] width 9 height 11
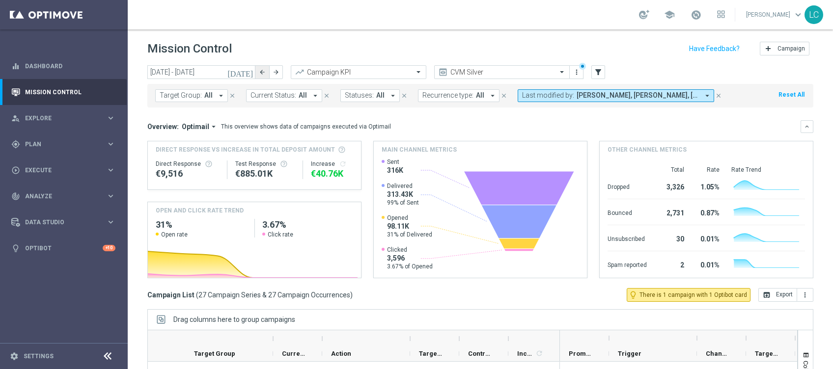
click at [264, 71] on icon "arrow_back" at bounding box center [262, 72] width 7 height 7
type input "08 Sep 2025 - 14 Sep 2025"
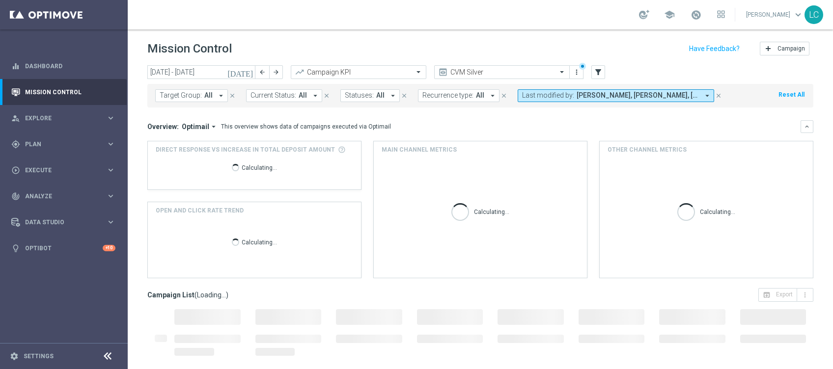
click at [582, 98] on span "Francesca Mascarucci, Lorenzo Carlevale, Marco Cesco, Martina Troia, Nicolo' Na…" at bounding box center [637, 95] width 122 height 8
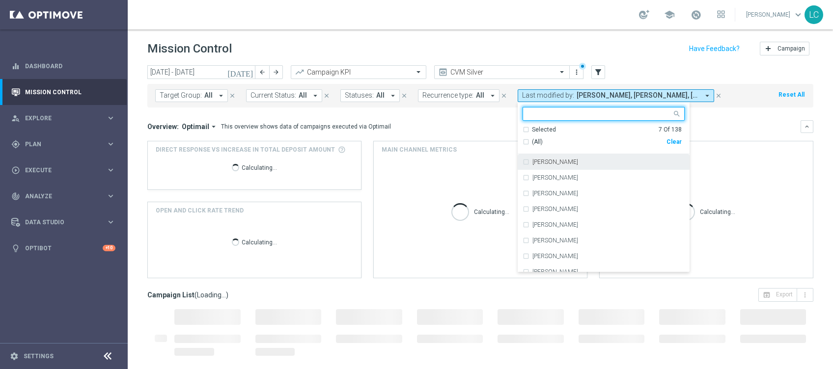
click at [532, 132] on div "Selected" at bounding box center [544, 130] width 24 height 8
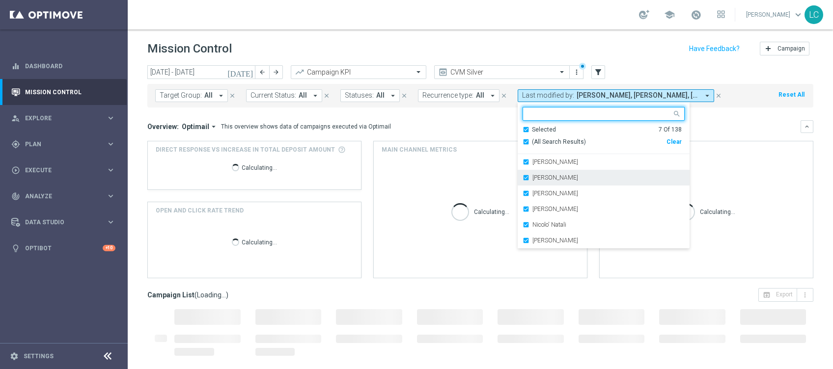
click at [532, 161] on label "Francesca Mascarucci" at bounding box center [555, 162] width 46 height 6
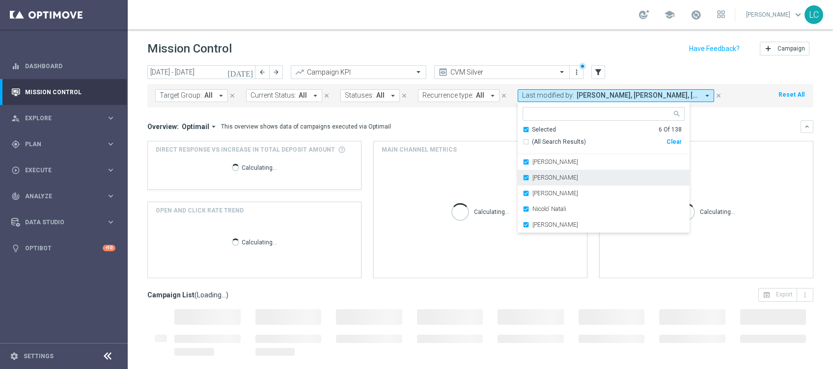
click at [534, 176] on label "Marco Cesco" at bounding box center [555, 178] width 46 height 6
click at [533, 177] on label "Martina Troia" at bounding box center [555, 178] width 46 height 6
click at [533, 177] on label "Nicolo' Natali" at bounding box center [549, 178] width 34 height 6
click at [533, 177] on label "Paolo Martiradonna" at bounding box center [555, 178] width 46 height 6
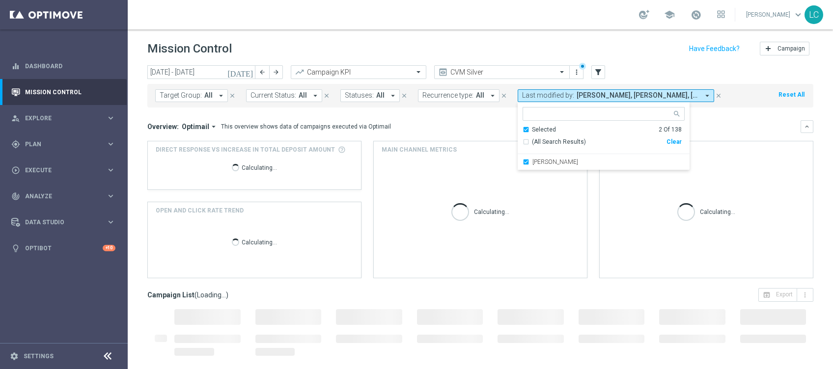
click at [436, 132] on div "Overview: Optimail arrow_drop_down This overview shows data of campaigns execut…" at bounding box center [480, 126] width 666 height 13
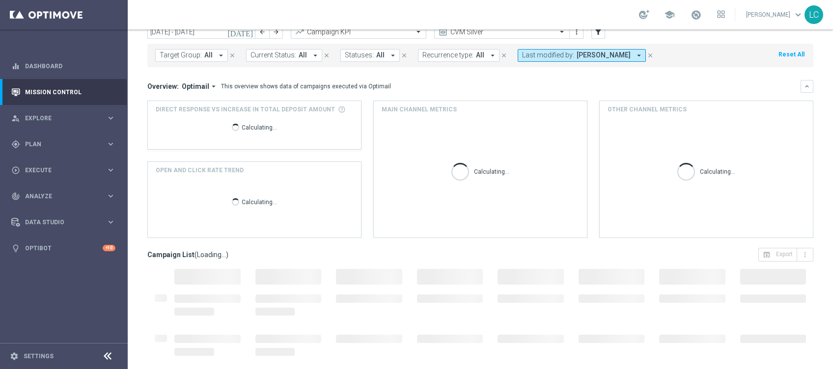
scroll to position [121, 0]
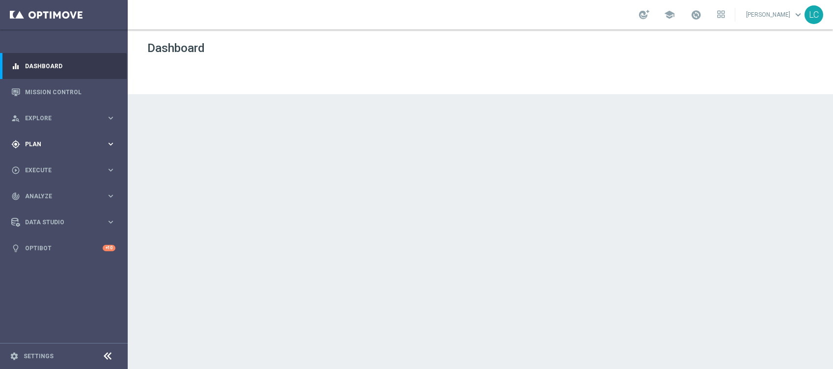
click at [55, 137] on div "gps_fixed Plan keyboard_arrow_right" at bounding box center [63, 144] width 127 height 26
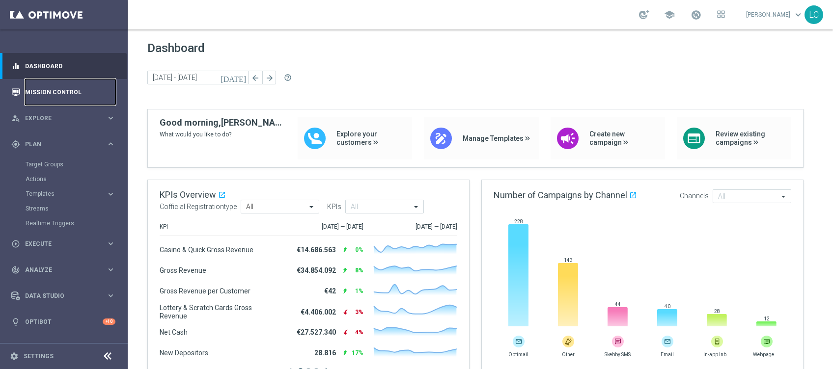
click at [54, 83] on link "Mission Control" at bounding box center [70, 92] width 90 height 26
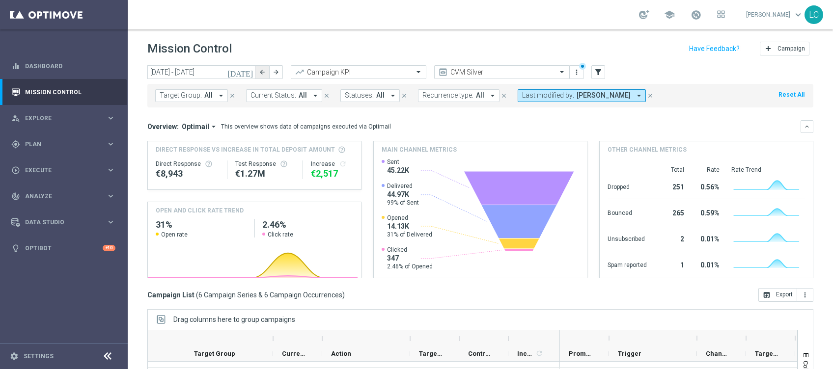
click at [260, 74] on icon "arrow_back" at bounding box center [262, 72] width 7 height 7
type input "01 Sep 2025 - 07 Sep 2025"
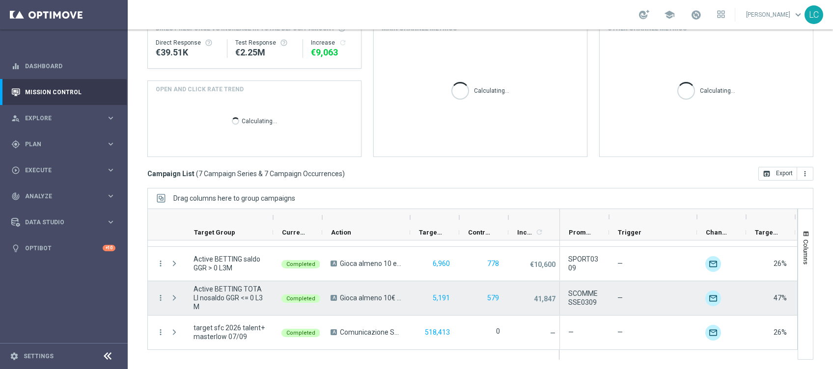
scroll to position [131, 0]
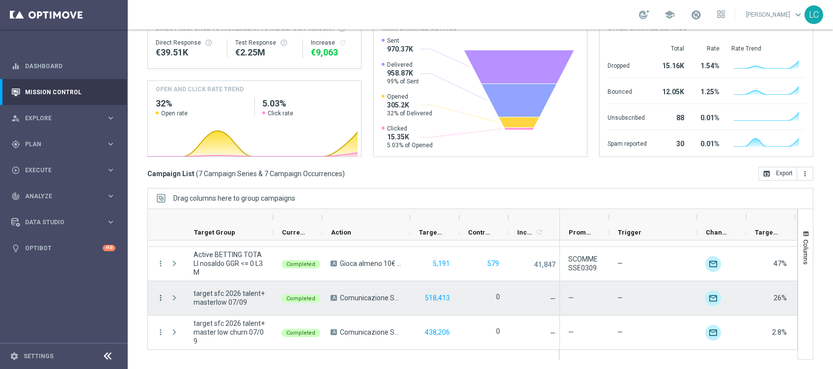
click at [158, 298] on icon "more_vert" at bounding box center [160, 298] width 9 height 9
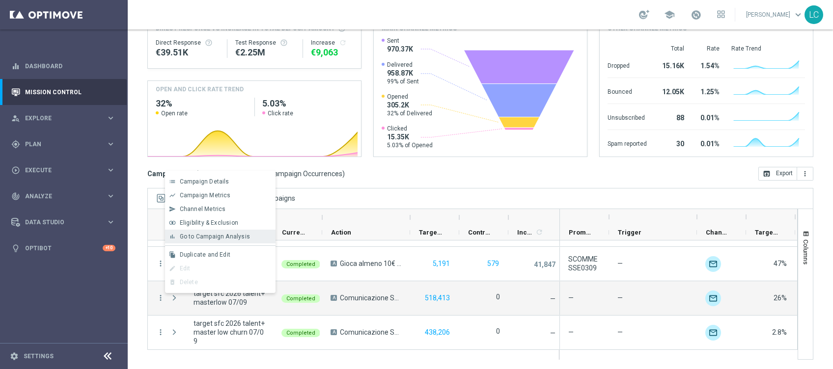
click at [208, 236] on span "Go to Campaign Analysis" at bounding box center [215, 236] width 70 height 7
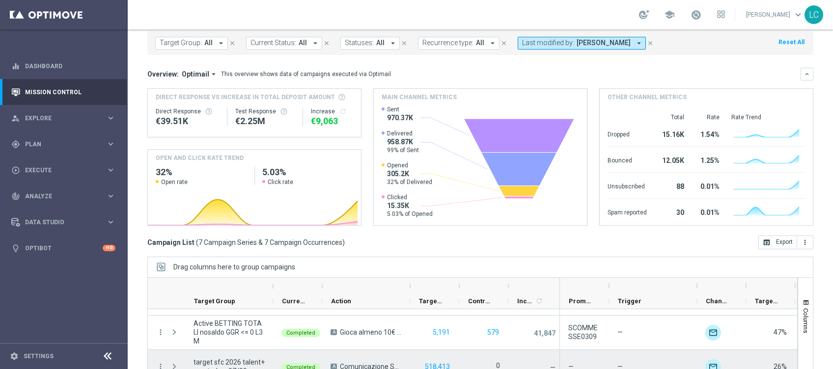
scroll to position [121, 0]
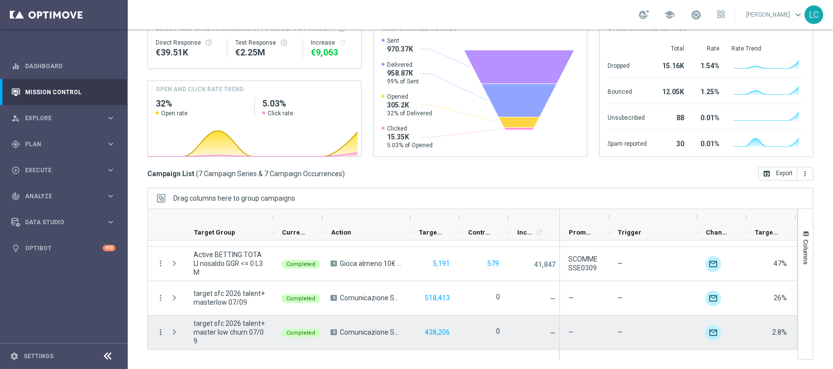
click at [157, 330] on icon "more_vert" at bounding box center [160, 332] width 9 height 9
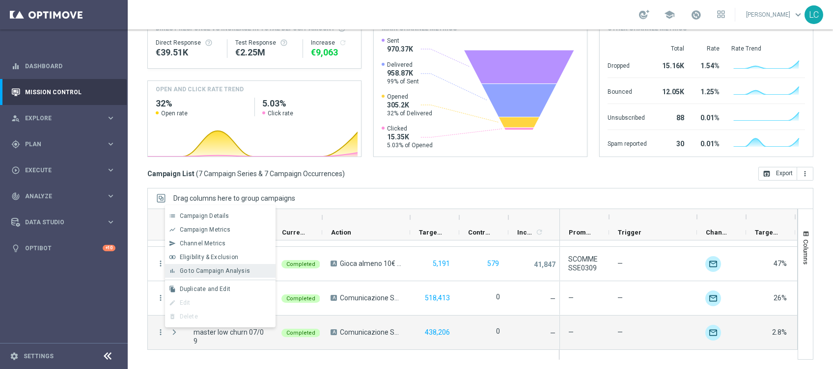
click at [192, 267] on div "bar_chart Go to Campaign Analysis" at bounding box center [220, 271] width 110 height 14
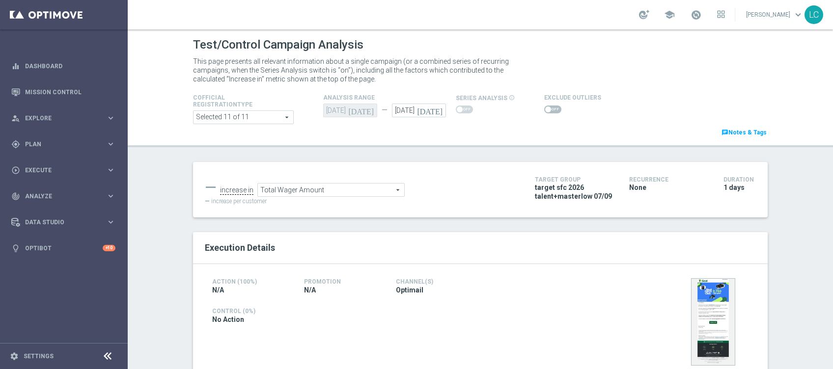
click at [535, 189] on span "target sfc 2026 talent+masterlow 07/09" at bounding box center [575, 192] width 80 height 18
drag, startPoint x: 533, startPoint y: 189, endPoint x: 600, endPoint y: 196, distance: 67.7
click at [600, 196] on span "target sfc 2026 talent+masterlow 07/09" at bounding box center [575, 192] width 80 height 18
copy span "target sfc 2026 talent+masterlow 07/09"
click at [43, 116] on span "Explore" at bounding box center [65, 118] width 81 height 6
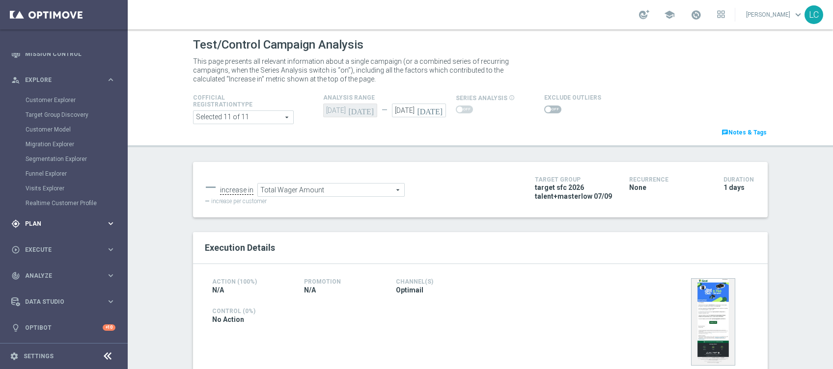
click at [43, 226] on div "gps_fixed Plan" at bounding box center [58, 223] width 95 height 9
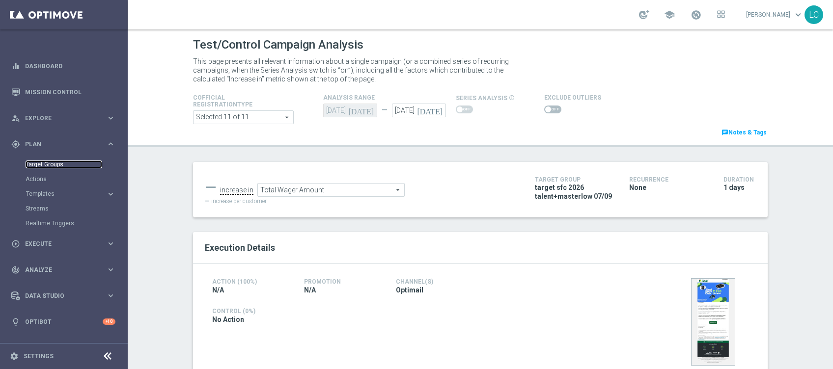
click at [50, 162] on link "Target Groups" at bounding box center [64, 165] width 77 height 8
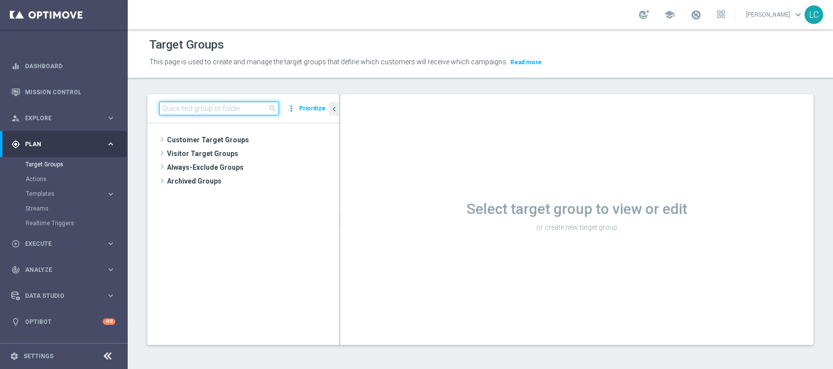
click at [224, 102] on input at bounding box center [219, 109] width 120 height 14
paste input "target sfc 2026 talent+masterlow 07/09"
type input "target sfc 2026 talent+masterlow 07/09"
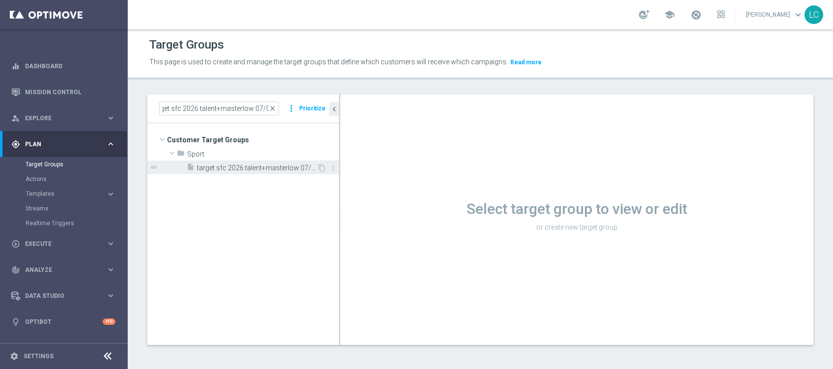
click at [232, 168] on span "target sfc 2026 talent+masterlow 07/09" at bounding box center [257, 168] width 120 height 8
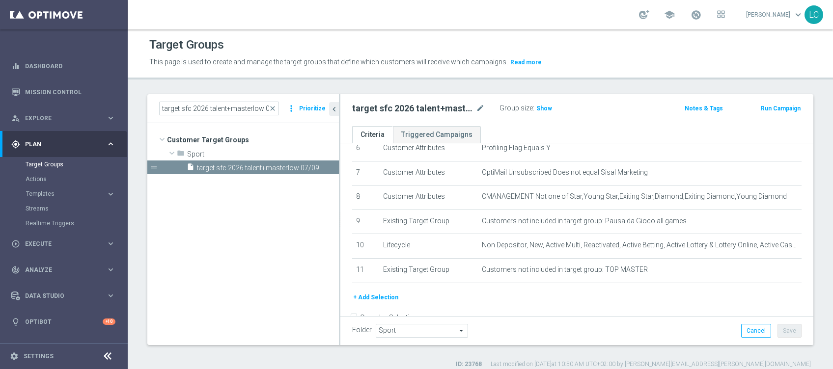
scroll to position [187, 0]
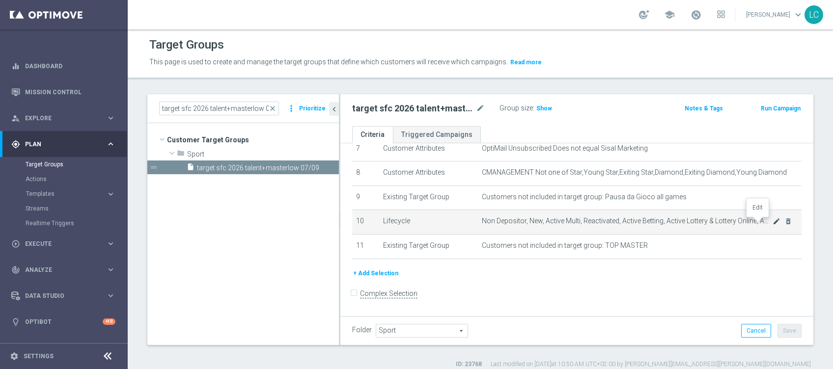
click at [772, 223] on icon "mode_edit" at bounding box center [776, 221] width 8 height 8
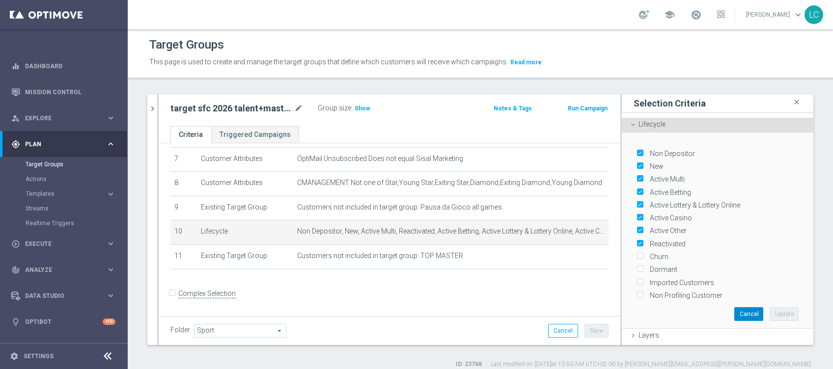
click at [734, 307] on button "Cancel" at bounding box center [748, 314] width 29 height 14
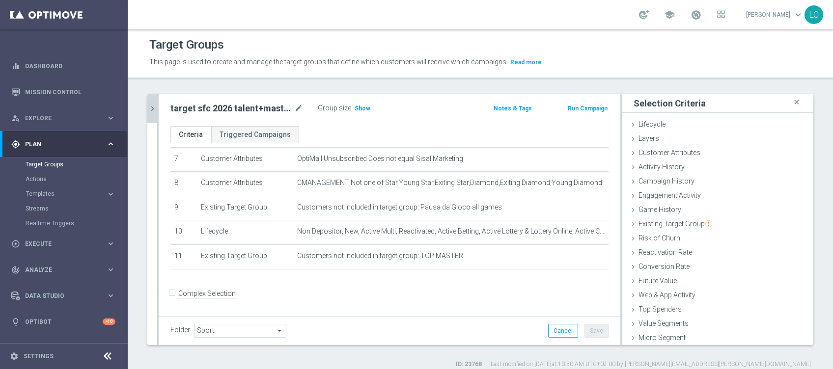
click at [151, 102] on button "chevron_right" at bounding box center [152, 108] width 10 height 29
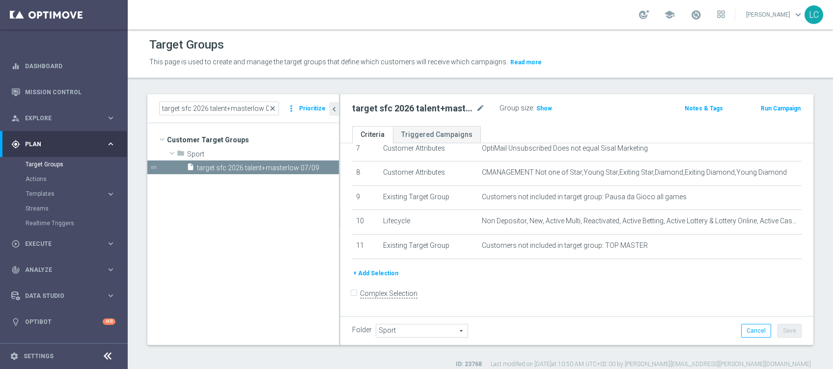
click at [271, 107] on span "close" at bounding box center [273, 109] width 8 height 8
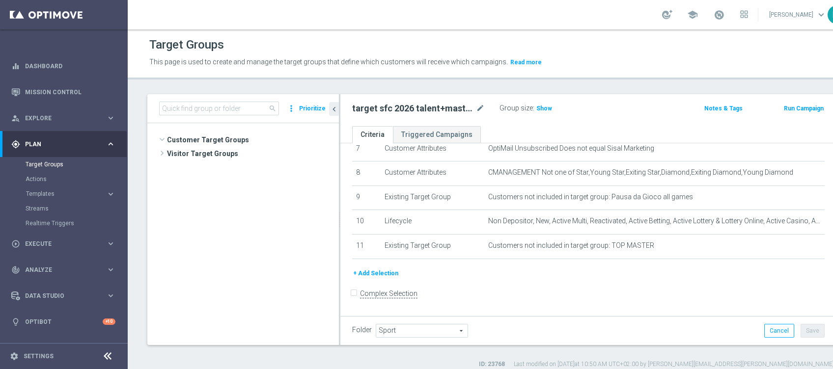
scroll to position [629, 0]
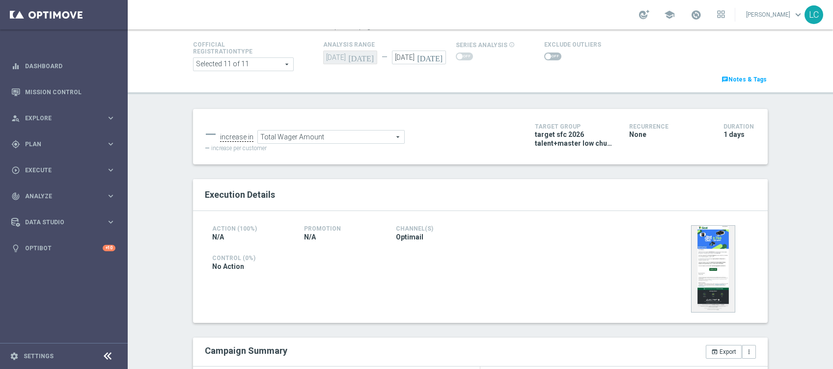
scroll to position [65, 0]
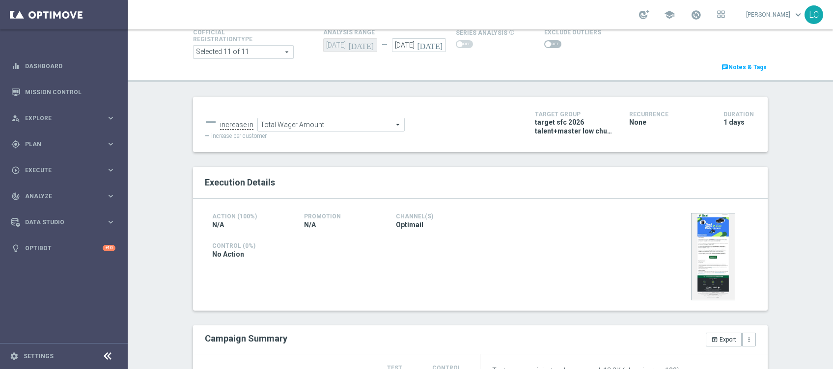
click at [537, 123] on span "target sfc 2026 talent+master low churn 07/09" at bounding box center [575, 127] width 80 height 18
drag, startPoint x: 537, startPoint y: 123, endPoint x: 601, endPoint y: 139, distance: 66.2
click at [601, 139] on div "— increase in Total Wager Amount Total Wager Amount arrow_drop_down search — in…" at bounding box center [480, 124] width 566 height 32
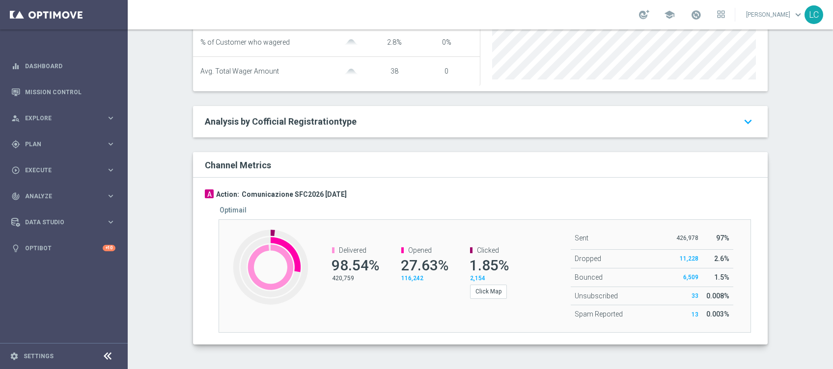
scroll to position [0, 0]
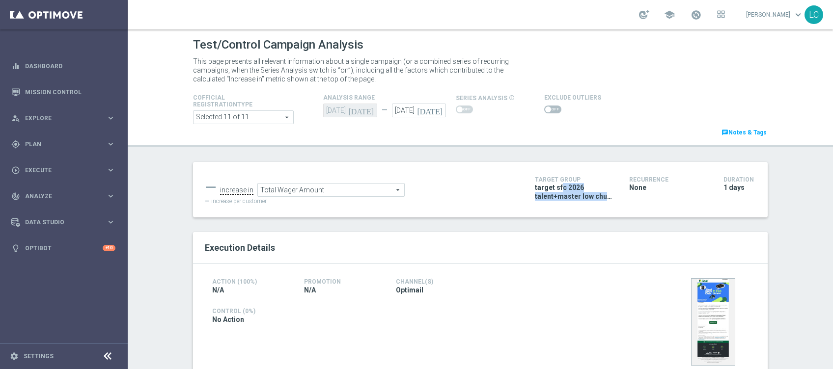
copy div "target sfc 2026 talent+master low churn 07/09"
click at [44, 144] on span "Plan" at bounding box center [65, 144] width 81 height 6
click at [51, 163] on link "Target Groups" at bounding box center [64, 165] width 77 height 8
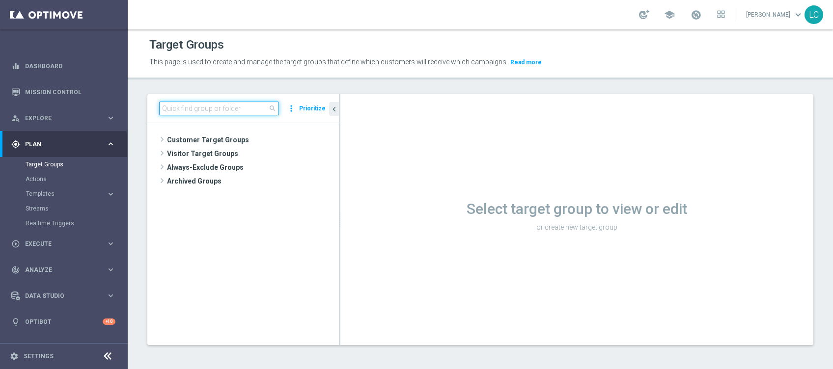
click at [247, 102] on input at bounding box center [219, 109] width 120 height 14
paste input "target sfc 2026 talent+master low churn 07/09"
type input "target sfc 2026 talent+master low churn 07/09"
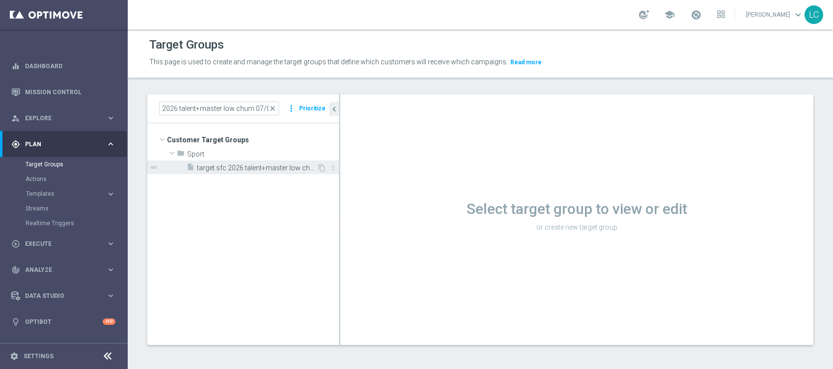
scroll to position [0, 0]
click at [207, 168] on span "target sfc 2026 talent+master low churn 07/09" at bounding box center [257, 168] width 120 height 8
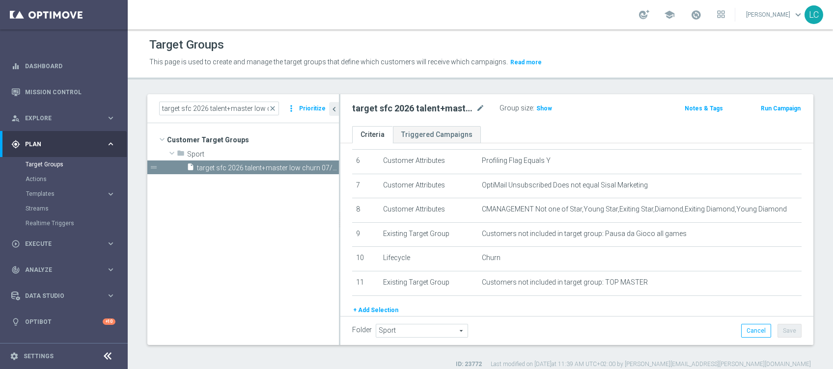
scroll to position [122, 0]
